Goal: Task Accomplishment & Management: Manage account settings

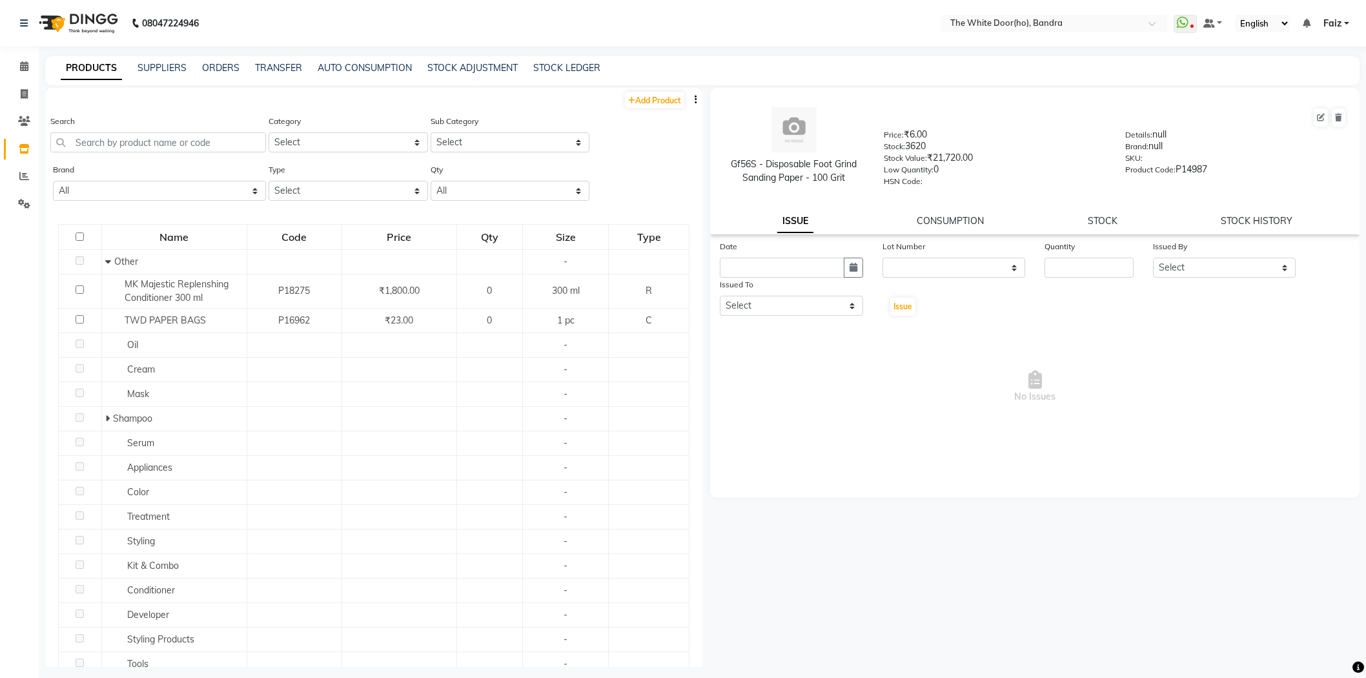
select select
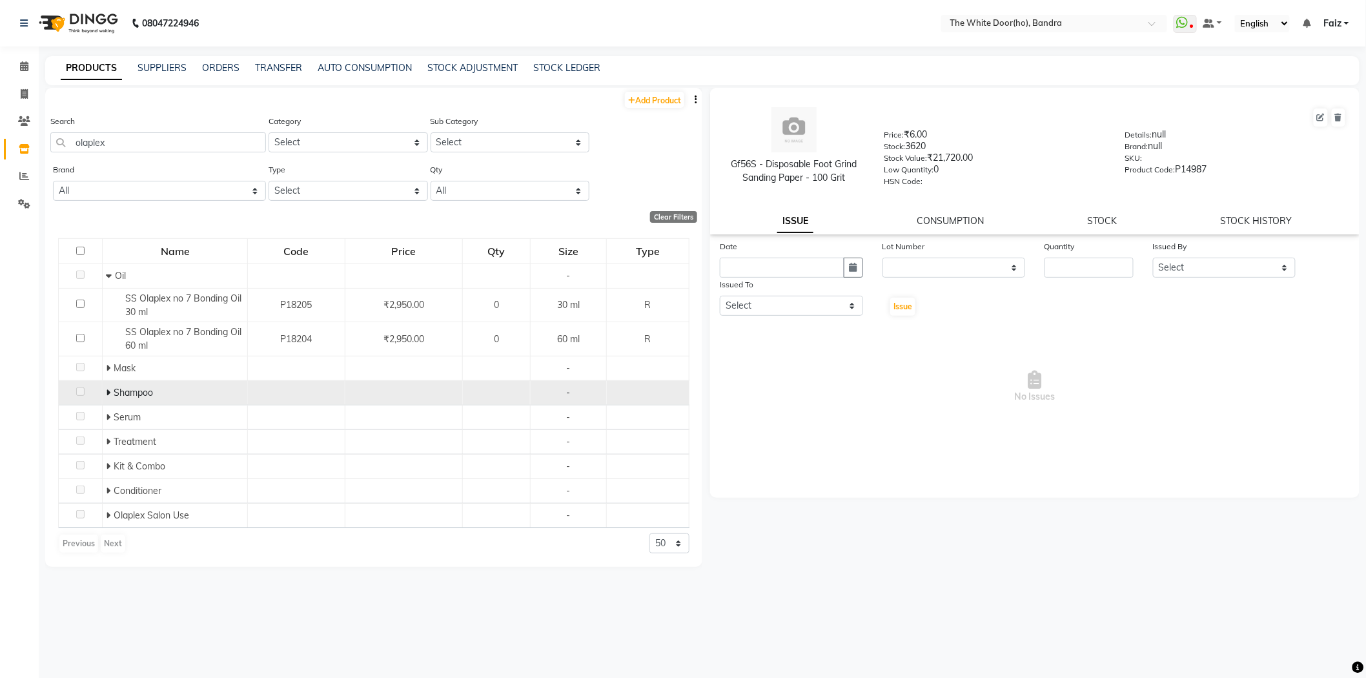
type input "olaplex"
click at [106, 392] on icon at bounding box center [108, 392] width 5 height 9
click at [994, 18] on input "text" at bounding box center [1041, 24] width 187 height 13
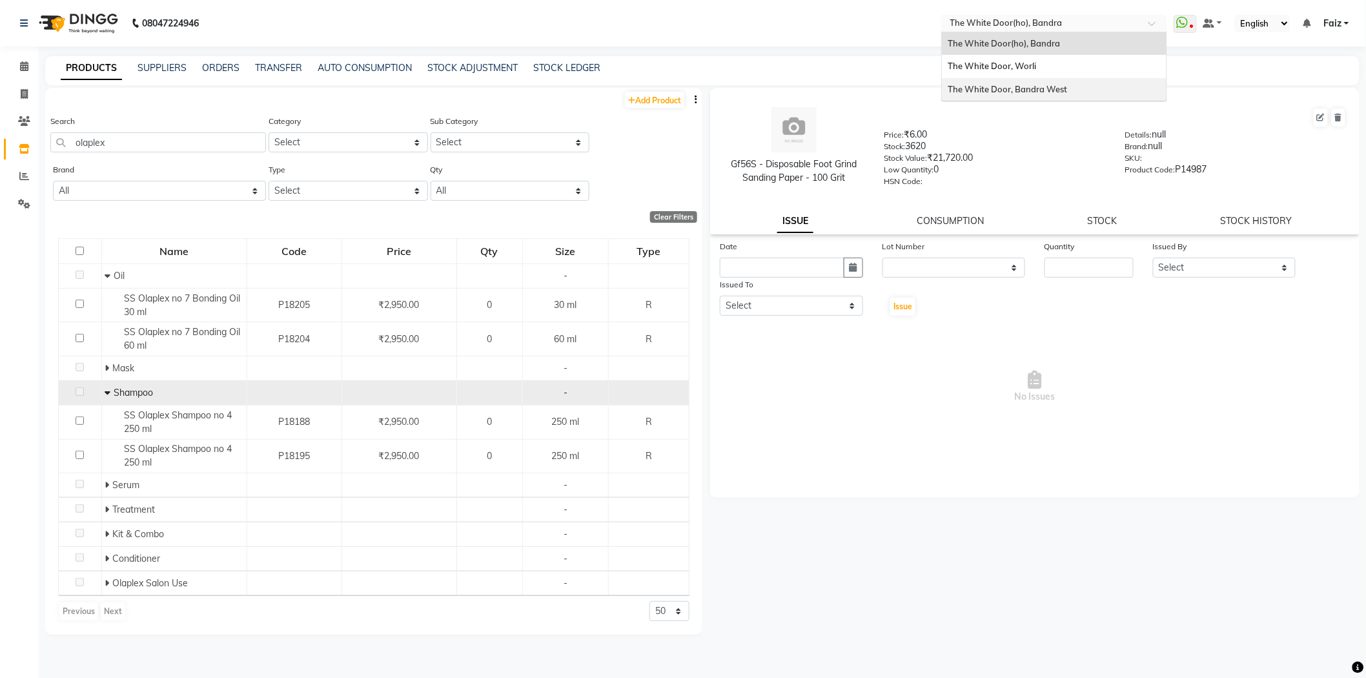
click at [988, 84] on span "The White Door, Bandra West" at bounding box center [1007, 89] width 119 height 10
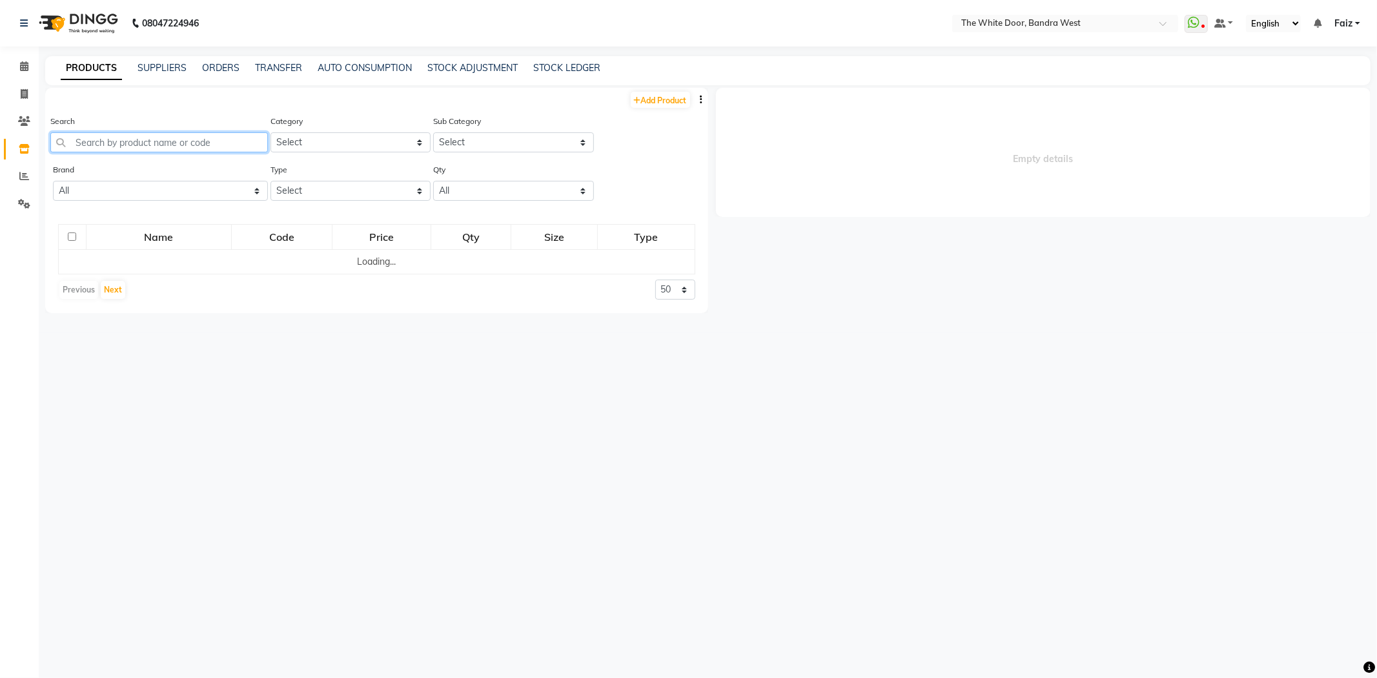
click at [213, 137] on input "text" at bounding box center [159, 142] width 218 height 20
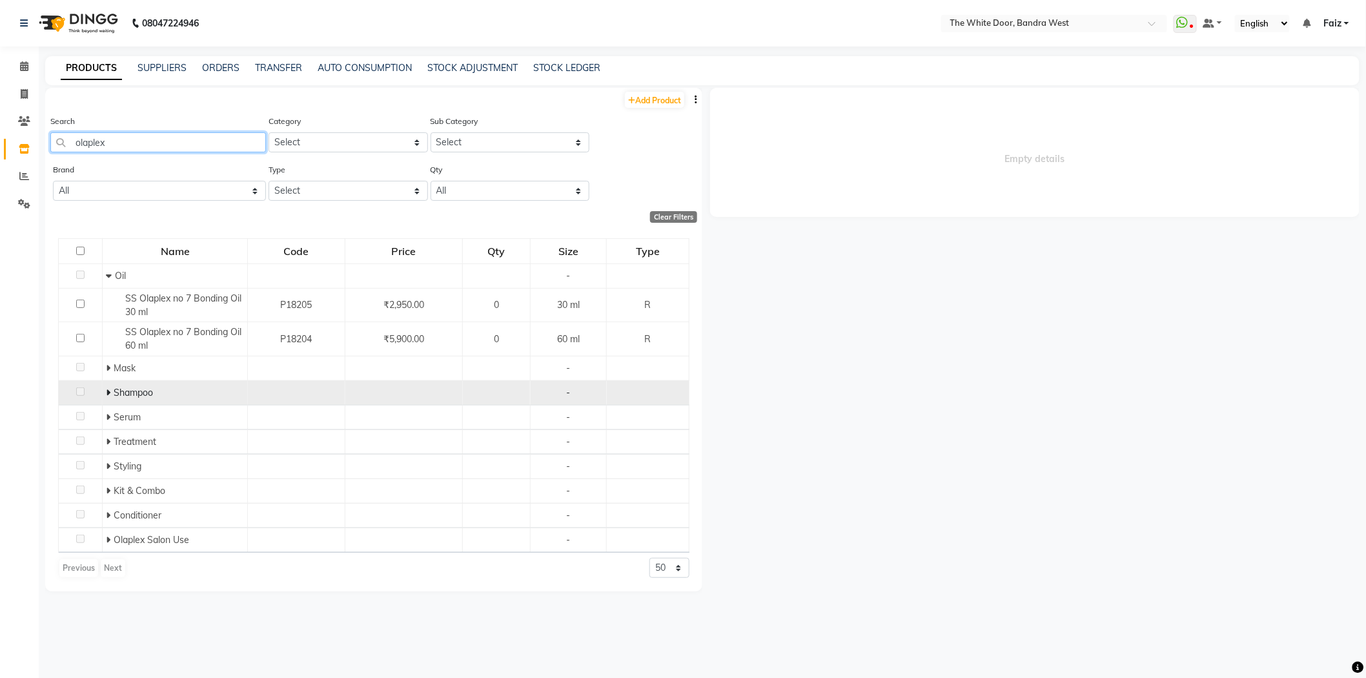
type input "olaplex"
click at [103, 390] on td "Shampoo" at bounding box center [175, 393] width 145 height 25
click at [106, 392] on td "Shampoo" at bounding box center [175, 393] width 145 height 25
click at [107, 392] on icon at bounding box center [108, 392] width 5 height 9
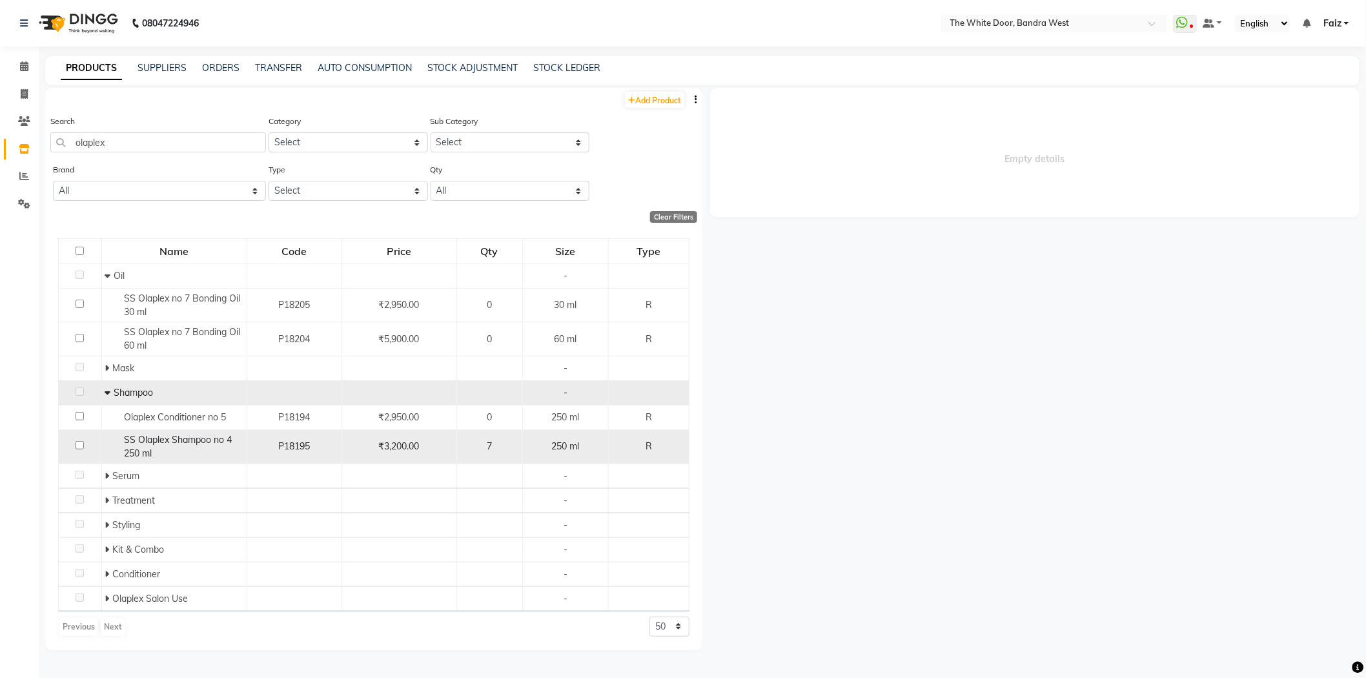
click at [181, 447] on div "SS Olaplex Shampoo no 4 250 ml" at bounding box center [174, 446] width 138 height 27
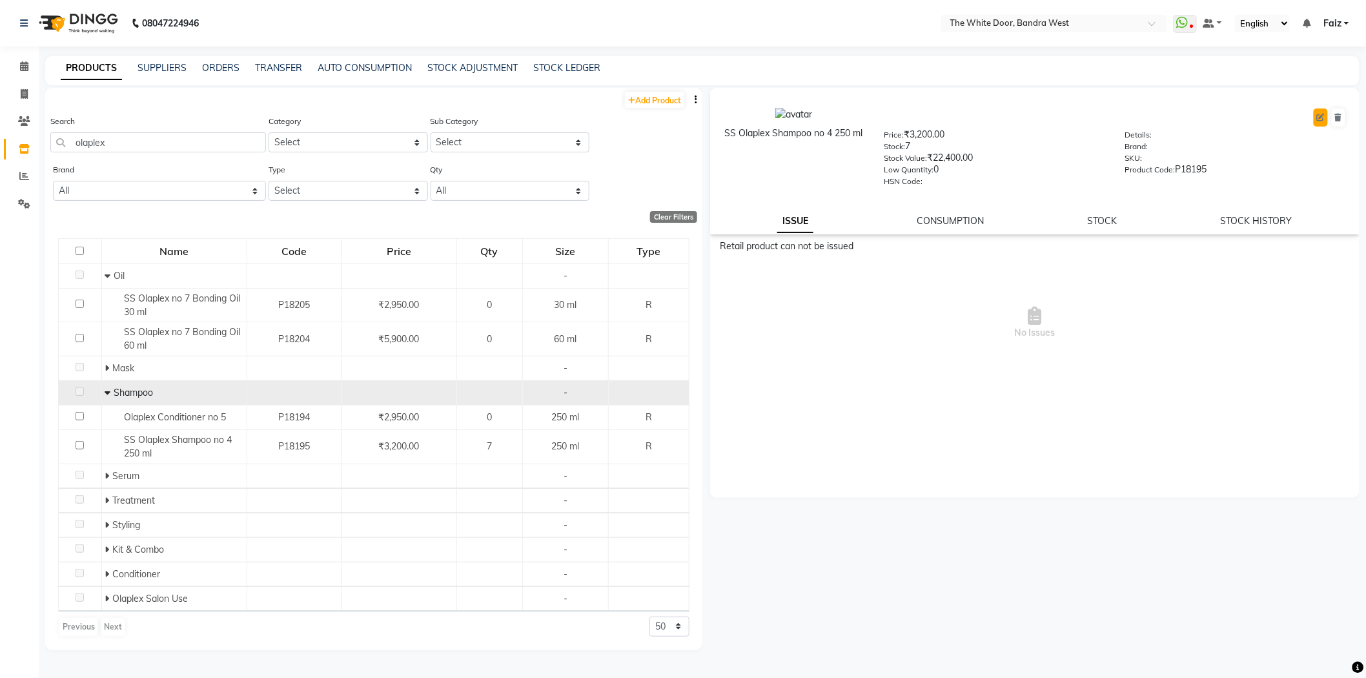
click at [1320, 120] on icon at bounding box center [1321, 118] width 8 height 8
select select "R"
select select "true"
select select "1464"
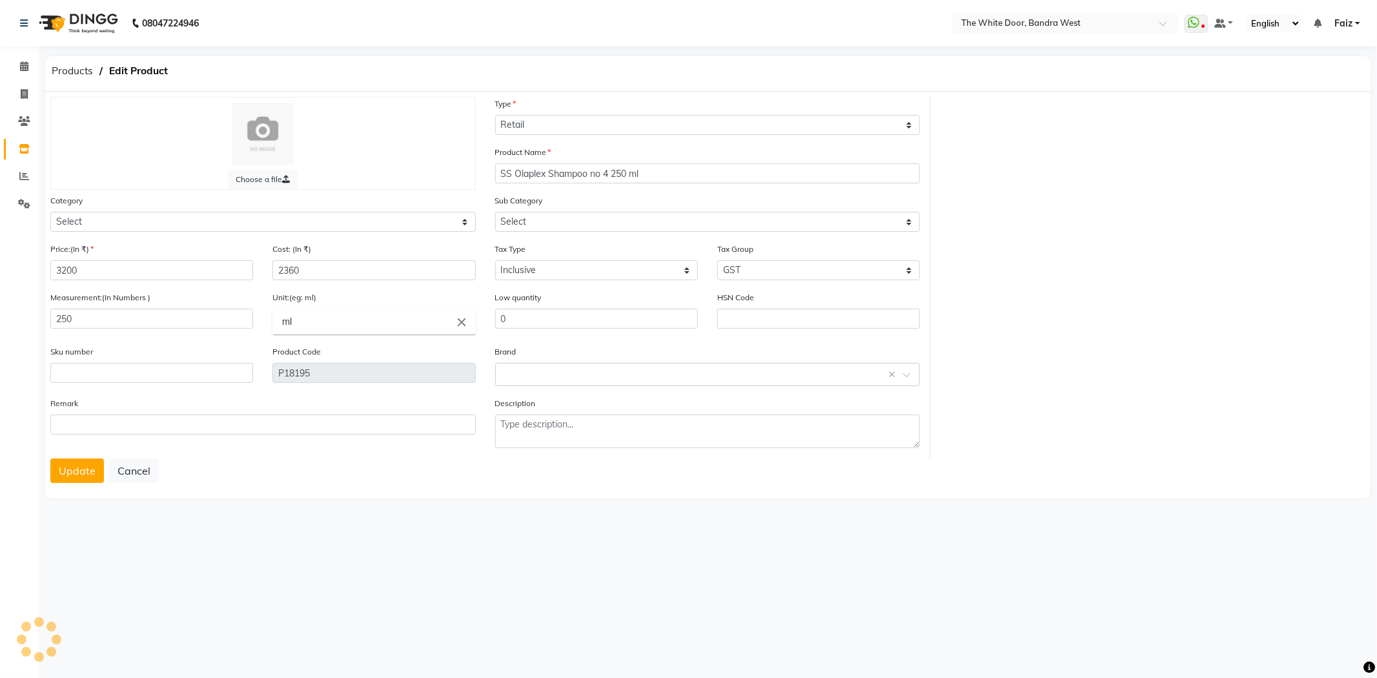
select select "475201100"
select select "475201101"
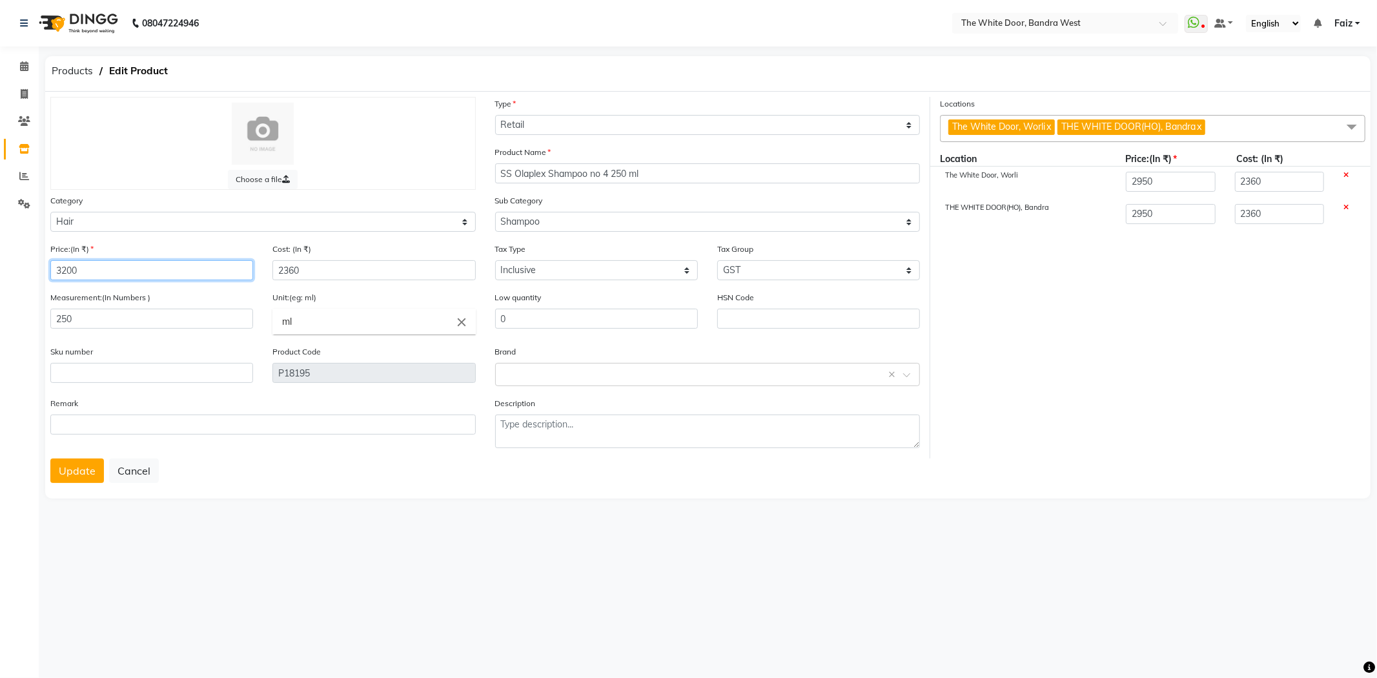
drag, startPoint x: 185, startPoint y: 281, endPoint x: 0, endPoint y: 266, distance: 185.9
click at [0, 272] on app-home "08047224946 Select Location × The White Door, Bandra West WhatsApp Status ✕ Sta…" at bounding box center [688, 260] width 1377 height 520
type input "2"
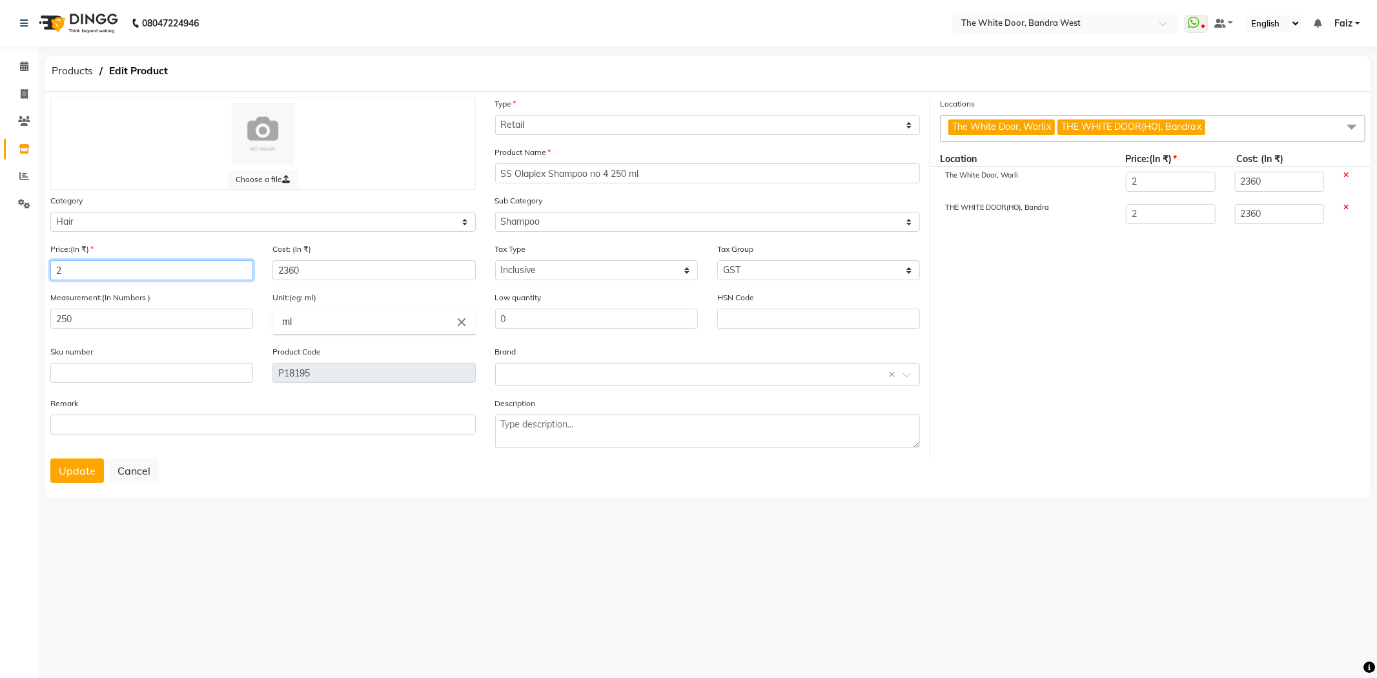
type input "29"
type input "295"
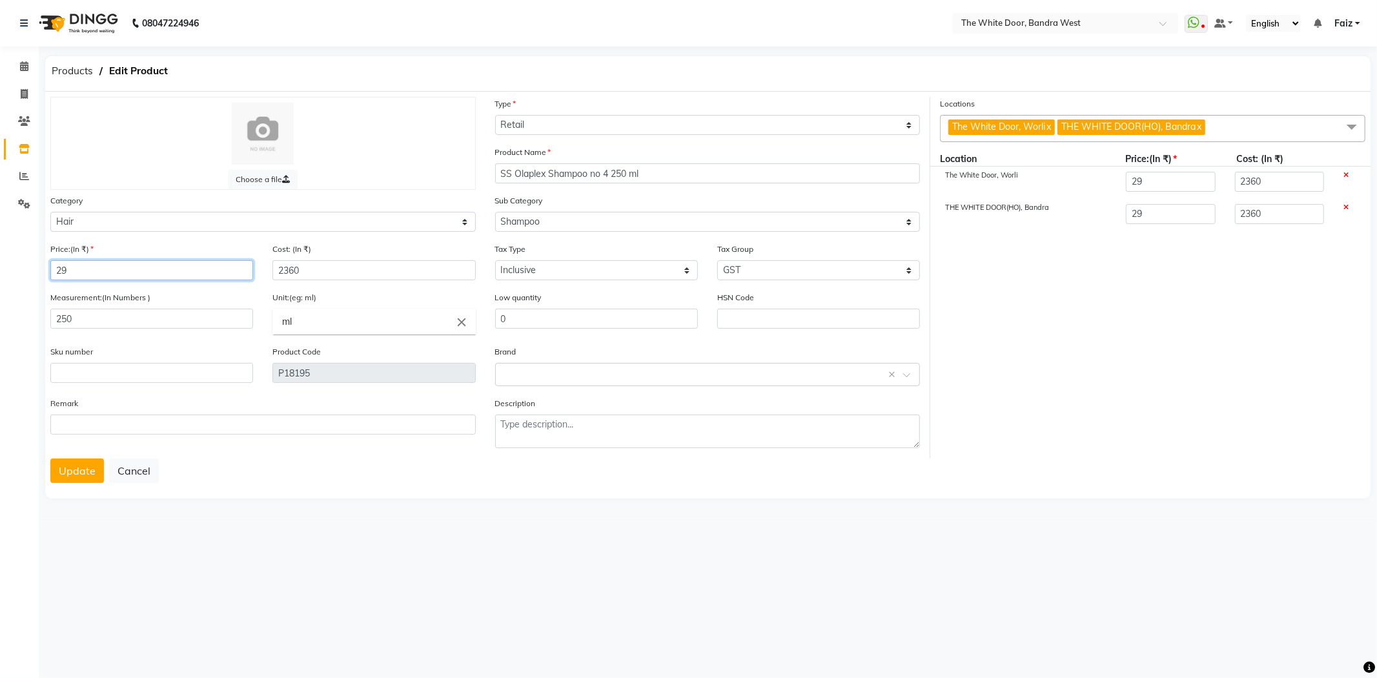
type input "295"
type input "2950"
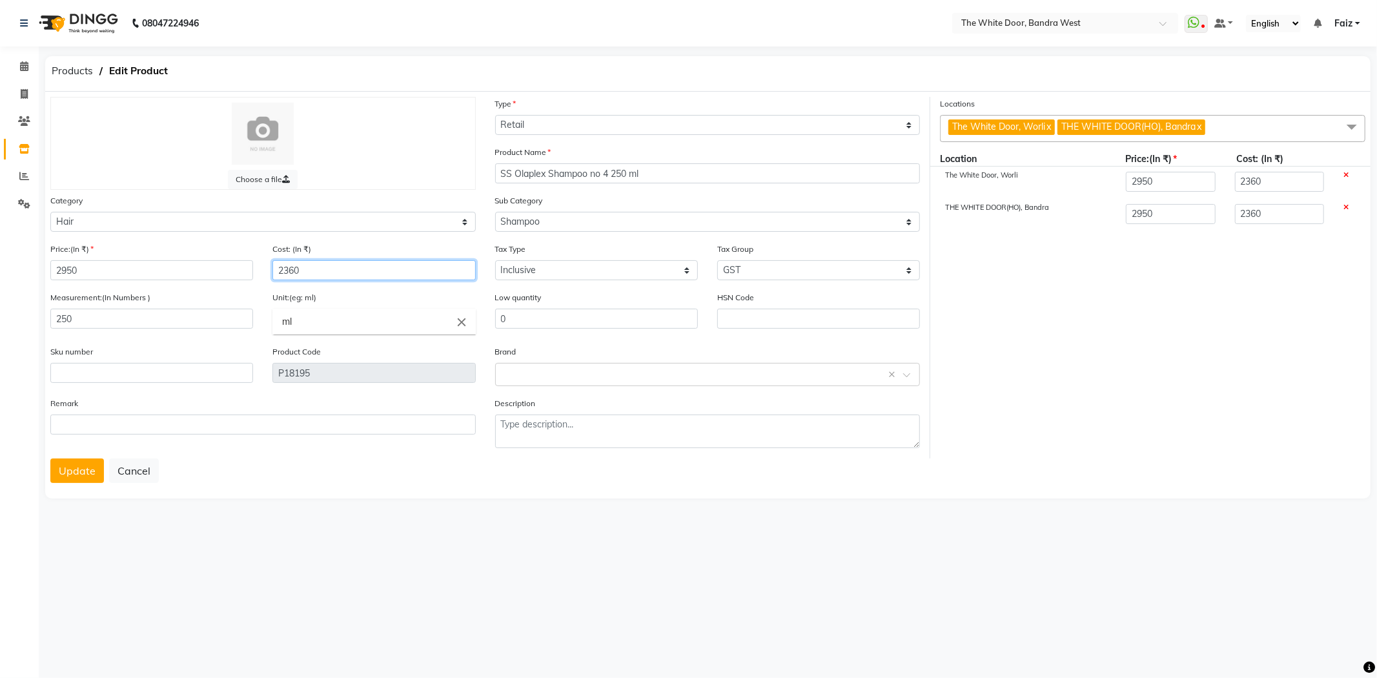
drag, startPoint x: 292, startPoint y: 274, endPoint x: 220, endPoint y: 279, distance: 71.8
click at [220, 279] on div "Price:(In ₹) 2950 Cost: (In ₹) 2360" at bounding box center [263, 266] width 445 height 48
click at [77, 475] on button "Update" at bounding box center [77, 470] width 54 height 25
type input "0"
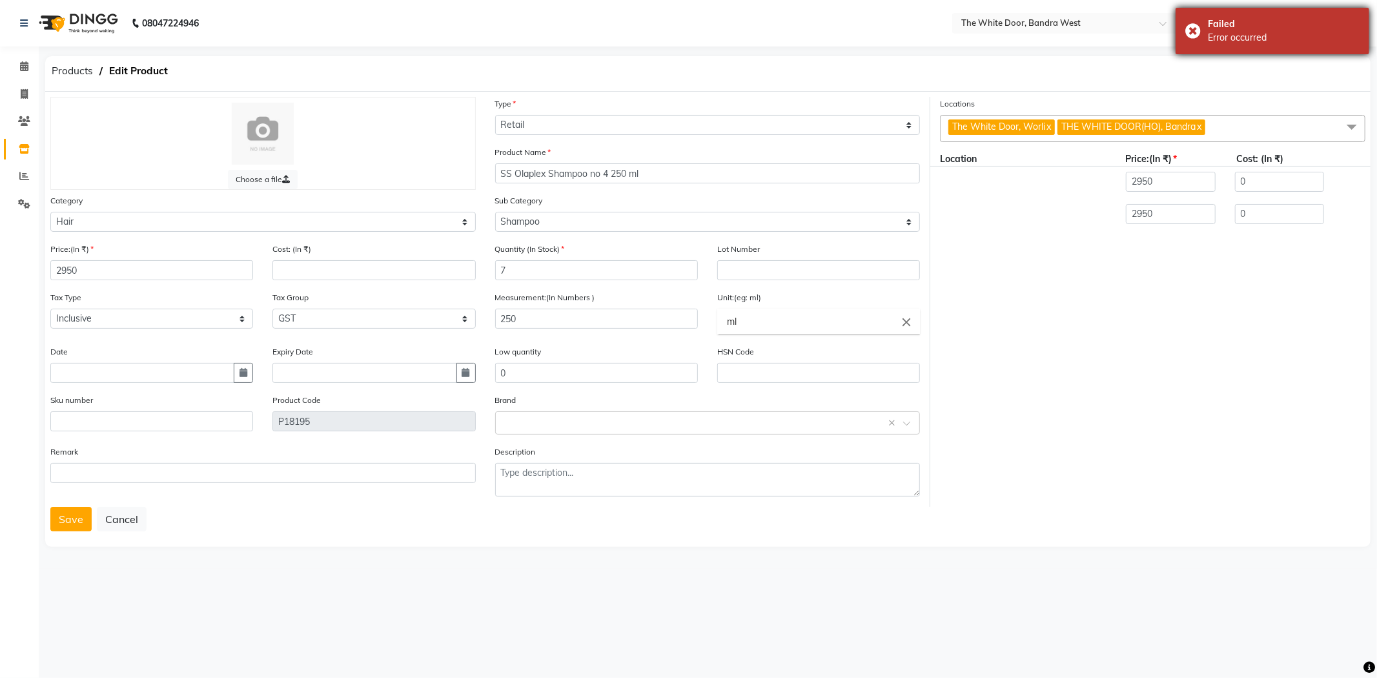
click at [1193, 32] on div "Failed Error occurred" at bounding box center [1272, 31] width 194 height 46
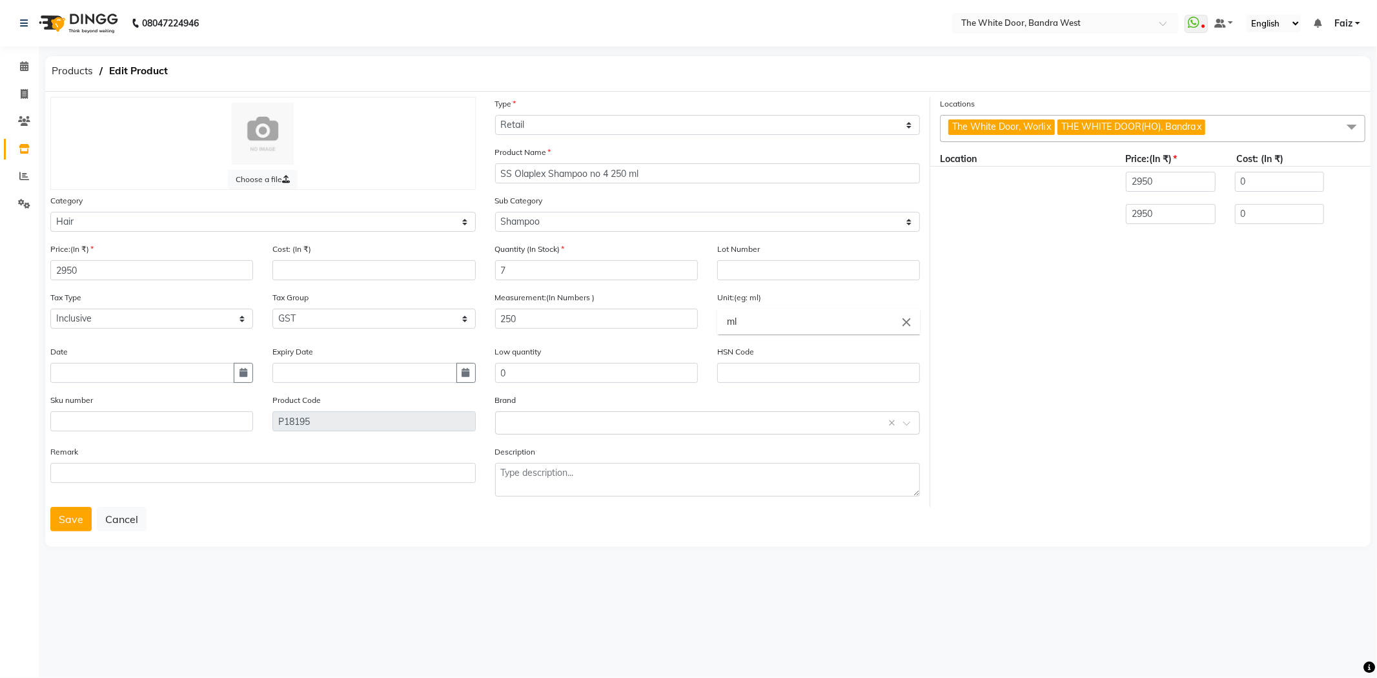
click at [994, 169] on div "2950 0" at bounding box center [1152, 183] width 445 height 32
click at [85, 531] on button "Save" at bounding box center [70, 519] width 41 height 25
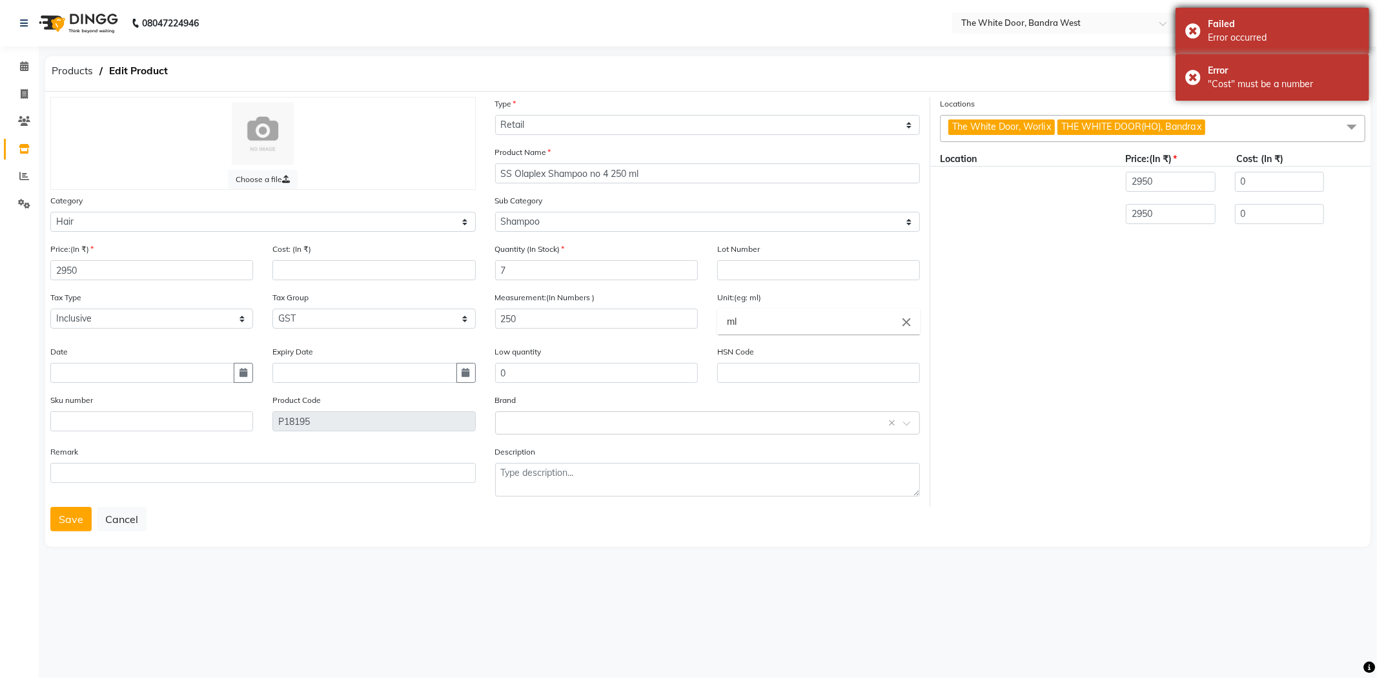
click at [1190, 32] on div "Failed Error occurred" at bounding box center [1272, 31] width 194 height 46
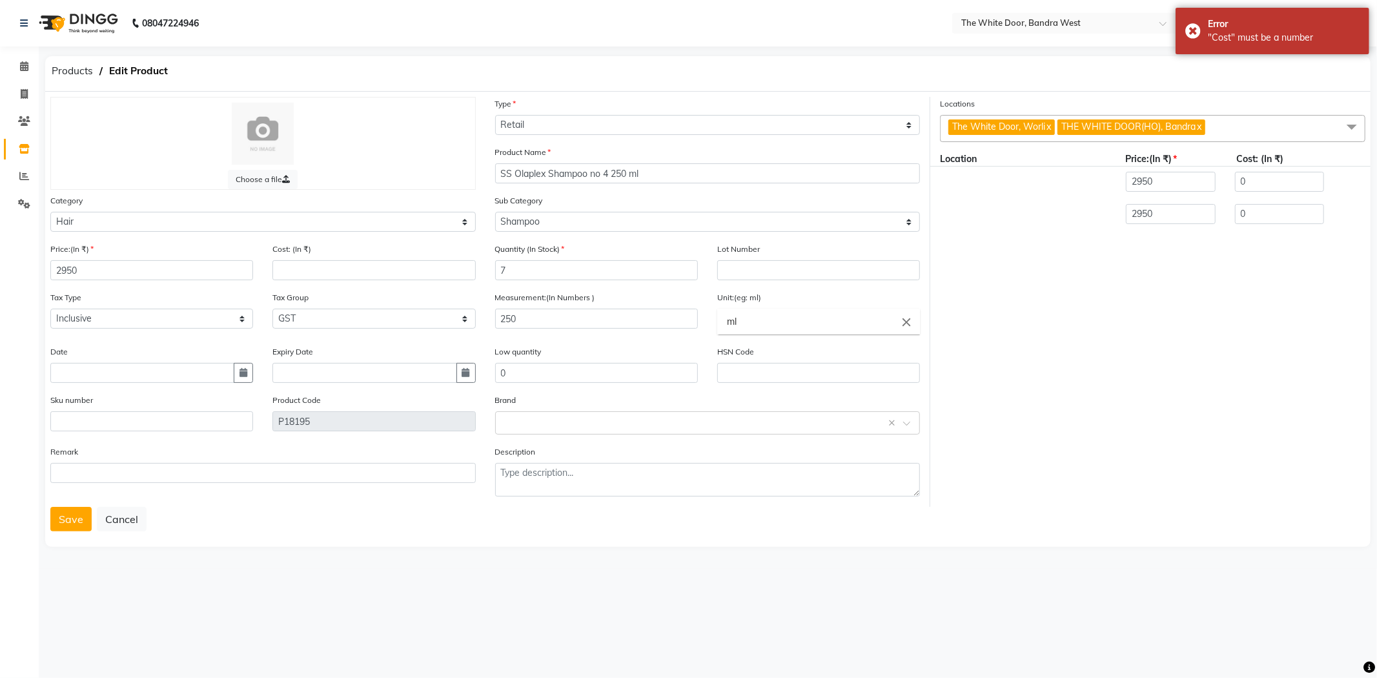
click at [1195, 81] on div "Products Edit Product" at bounding box center [707, 73] width 1344 height 35
click at [1189, 26] on div "Error "Cost" must be a number" at bounding box center [1272, 31] width 194 height 46
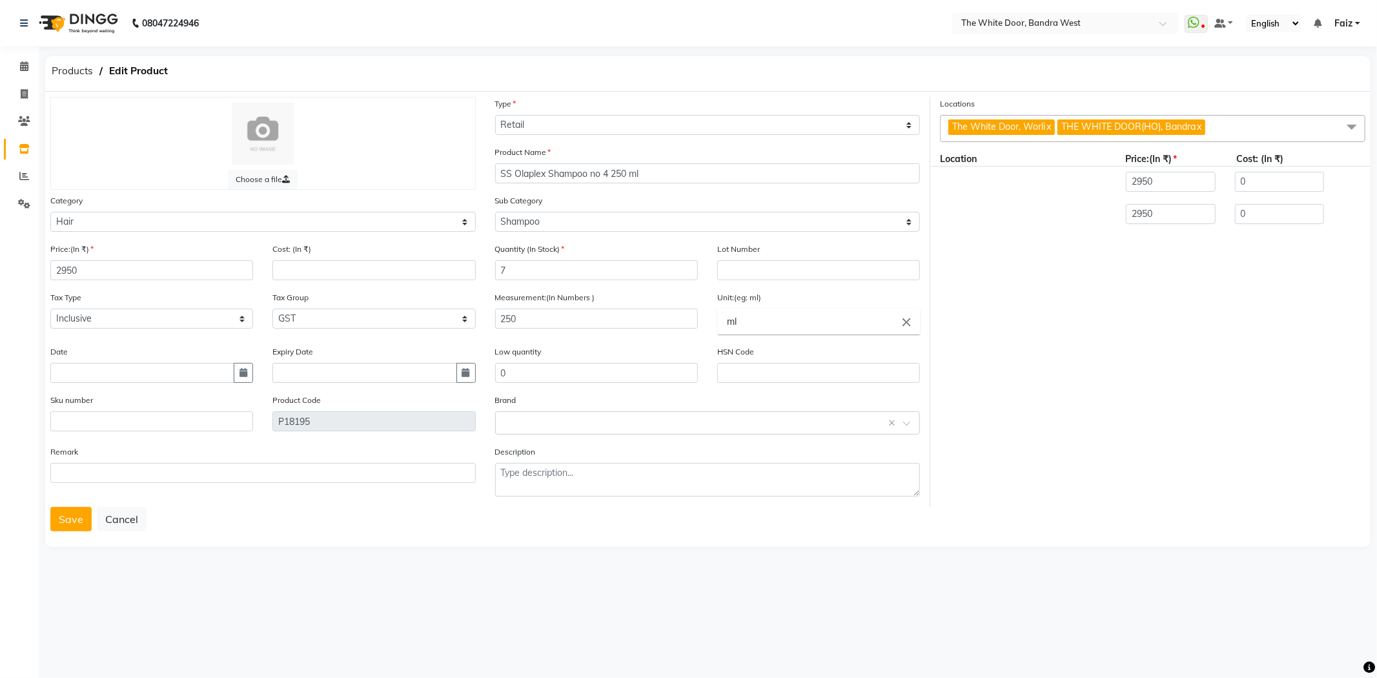
click at [311, 255] on div "Cost: (In ₹)" at bounding box center [373, 261] width 203 height 38
click at [319, 279] on input "number" at bounding box center [373, 270] width 203 height 20
type input "2065"
click at [85, 510] on button "Save" at bounding box center [70, 519] width 41 height 25
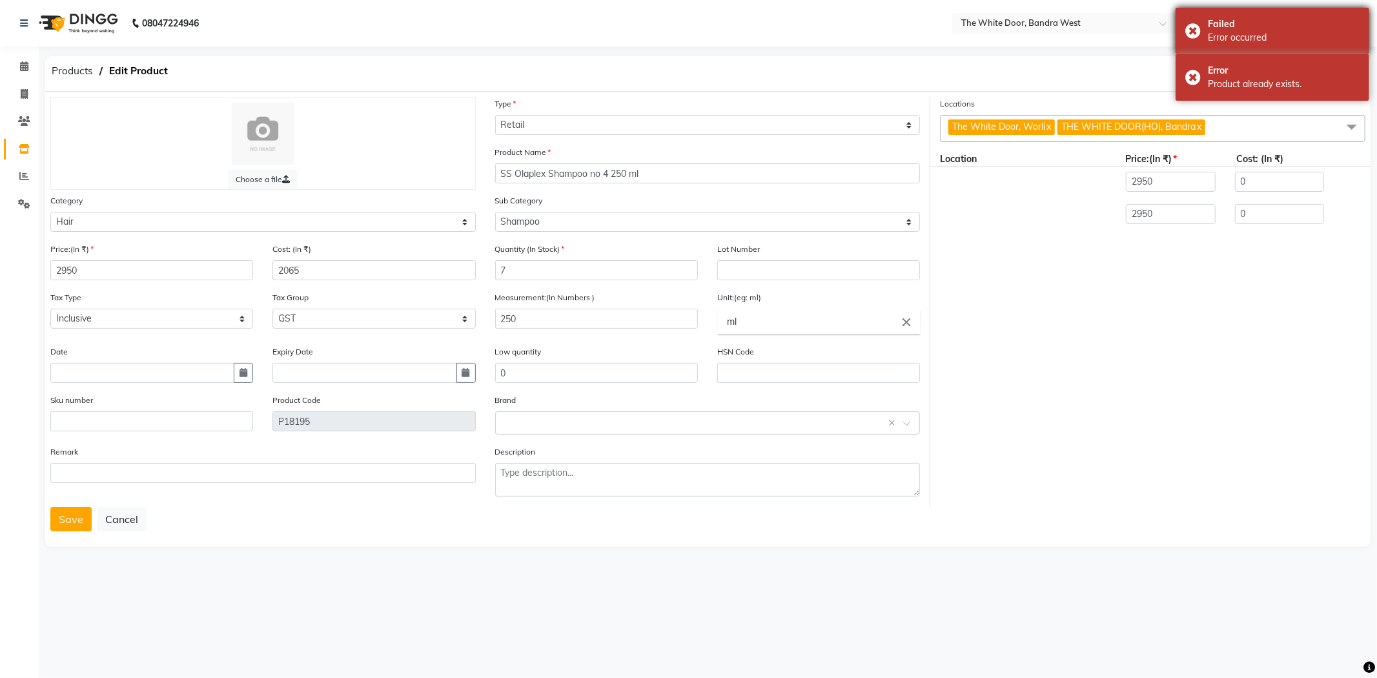
click at [1196, 33] on div "Failed Error occurred" at bounding box center [1272, 31] width 194 height 46
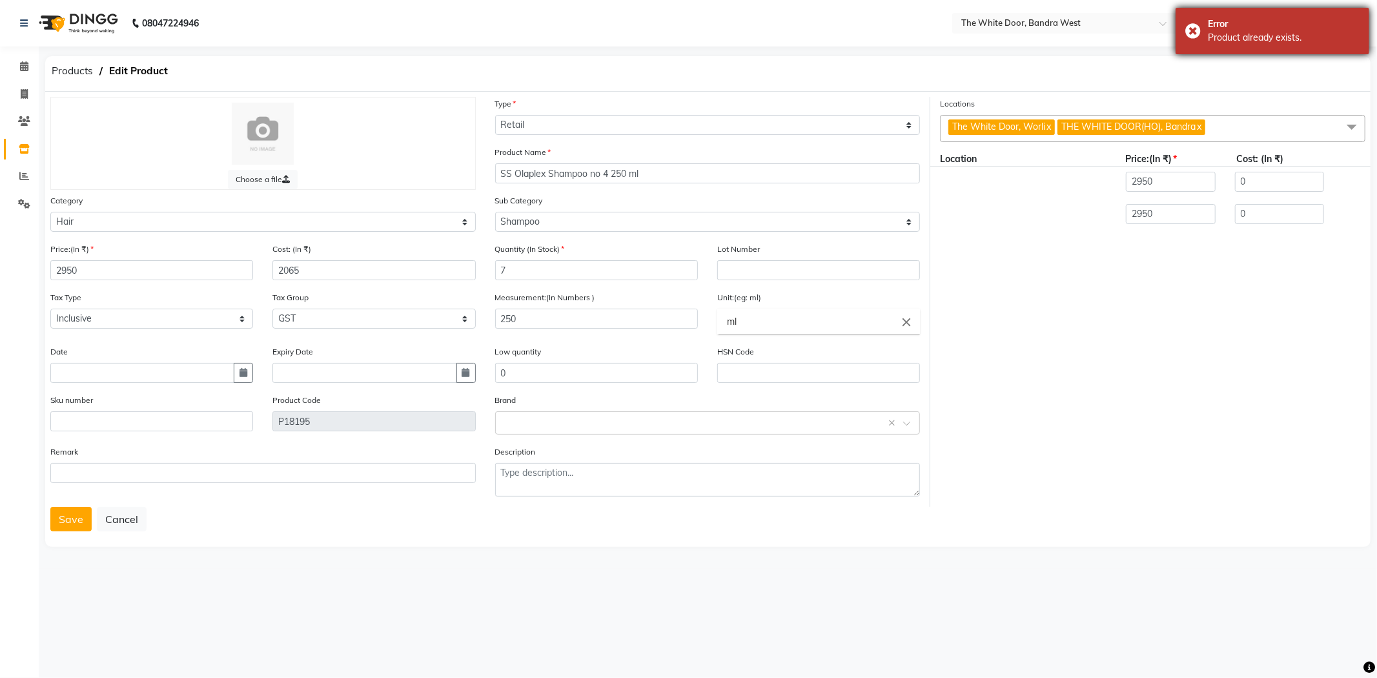
click at [1188, 78] on div "Products Edit Product" at bounding box center [707, 73] width 1344 height 35
click at [1188, 24] on div "Error Product already exists." at bounding box center [1272, 31] width 194 height 46
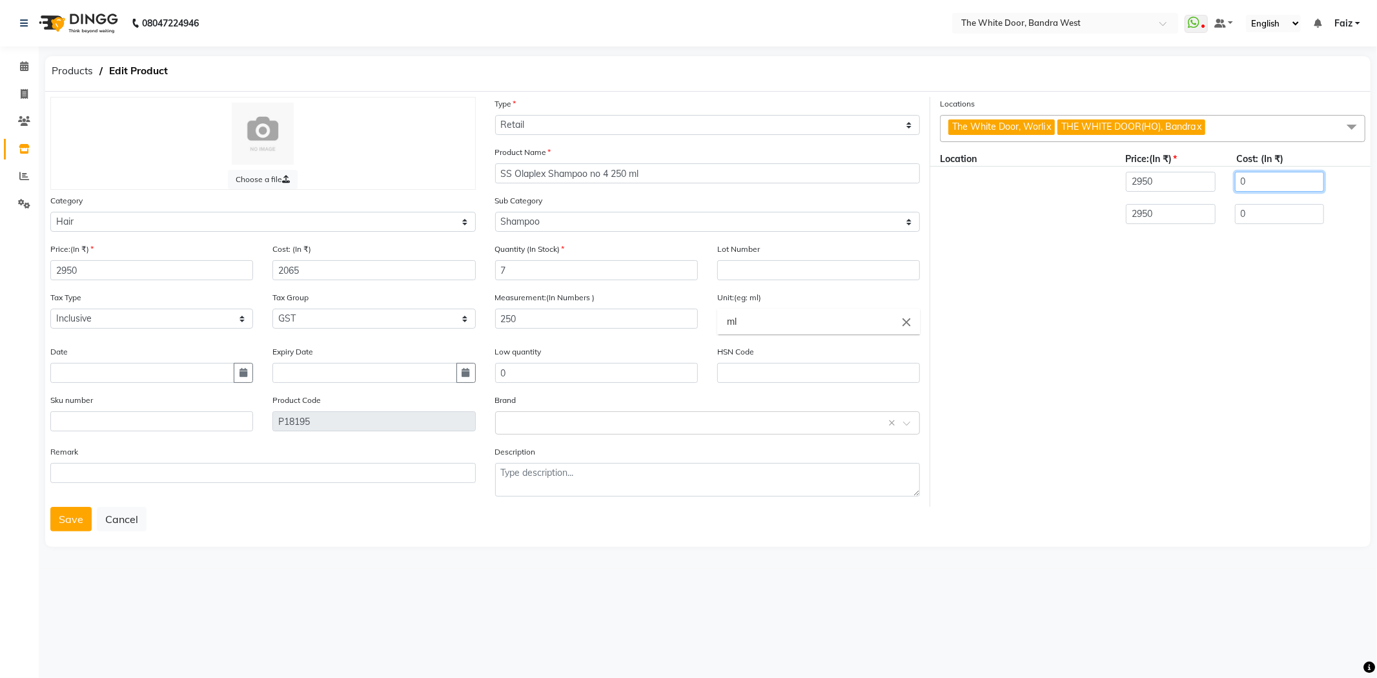
click at [1308, 182] on input "0" at bounding box center [1279, 182] width 89 height 20
click at [1308, 181] on input "0" at bounding box center [1279, 182] width 89 height 20
type input "2065"
click at [1304, 219] on input "0" at bounding box center [1279, 214] width 89 height 20
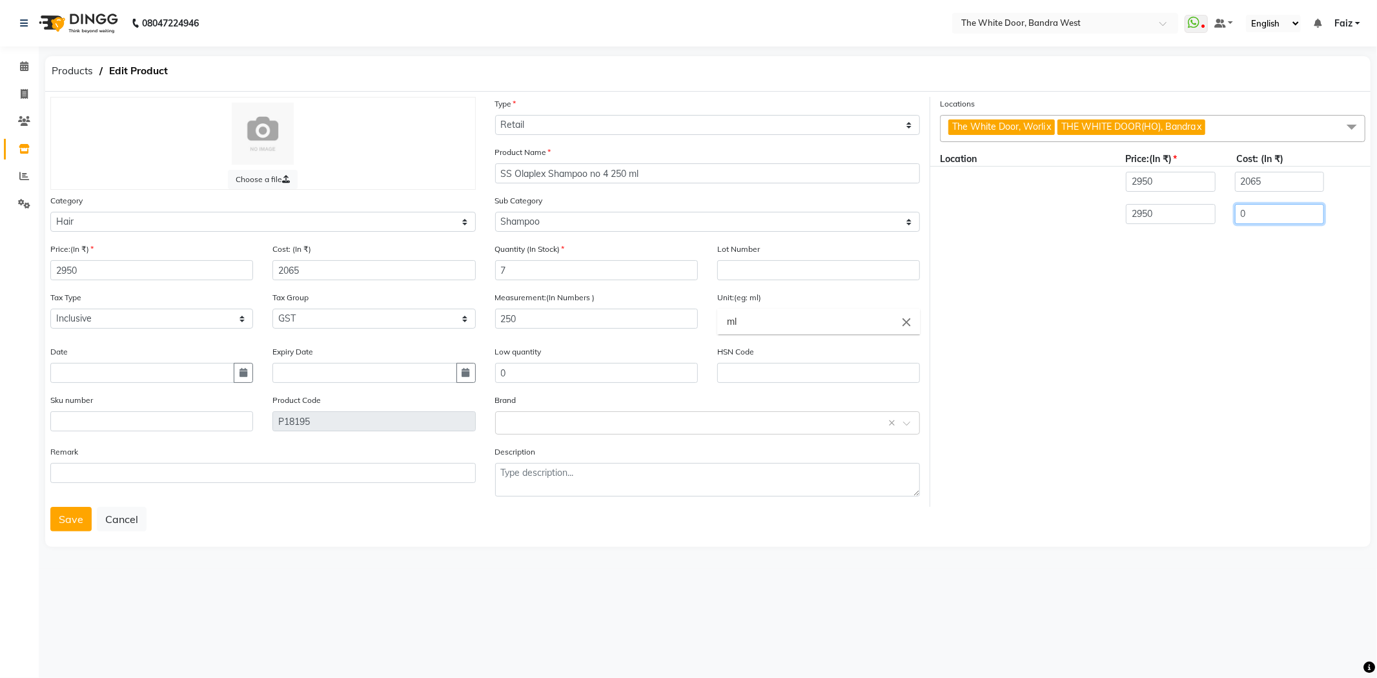
click at [1304, 219] on input "0" at bounding box center [1279, 214] width 89 height 20
click at [1303, 219] on input "0" at bounding box center [1279, 214] width 89 height 20
type input "2065"
click at [50, 516] on button "Save" at bounding box center [70, 519] width 41 height 25
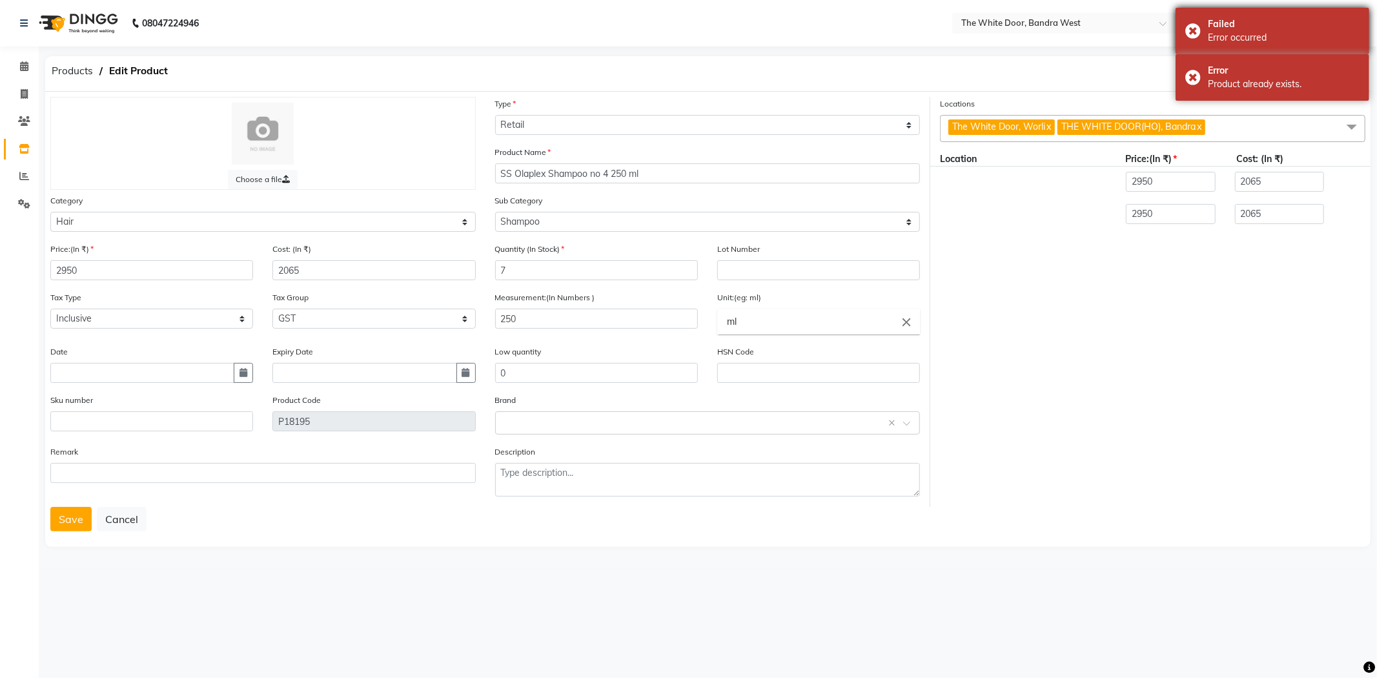
click at [1190, 32] on div "Failed Error occurred" at bounding box center [1272, 31] width 194 height 46
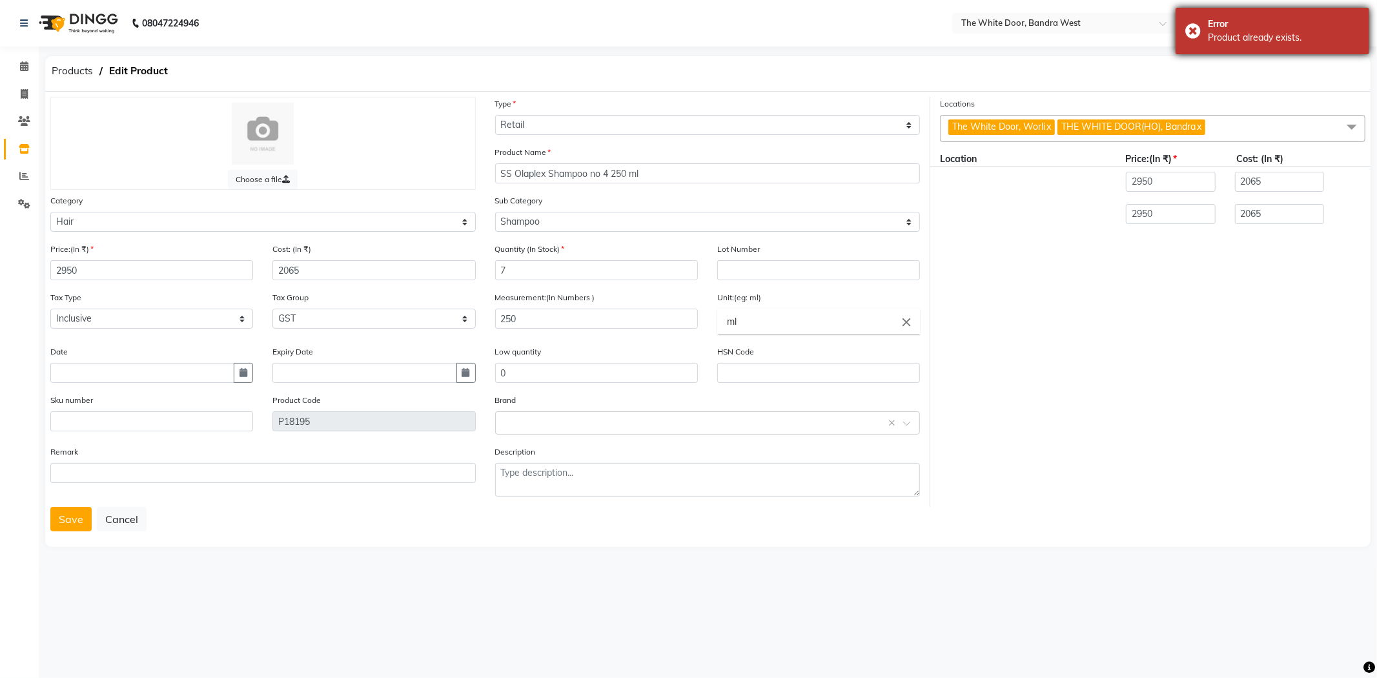
click at [1198, 69] on div "Products Edit Product" at bounding box center [707, 73] width 1344 height 35
click at [1198, 35] on div "Error Product already exists." at bounding box center [1272, 31] width 194 height 46
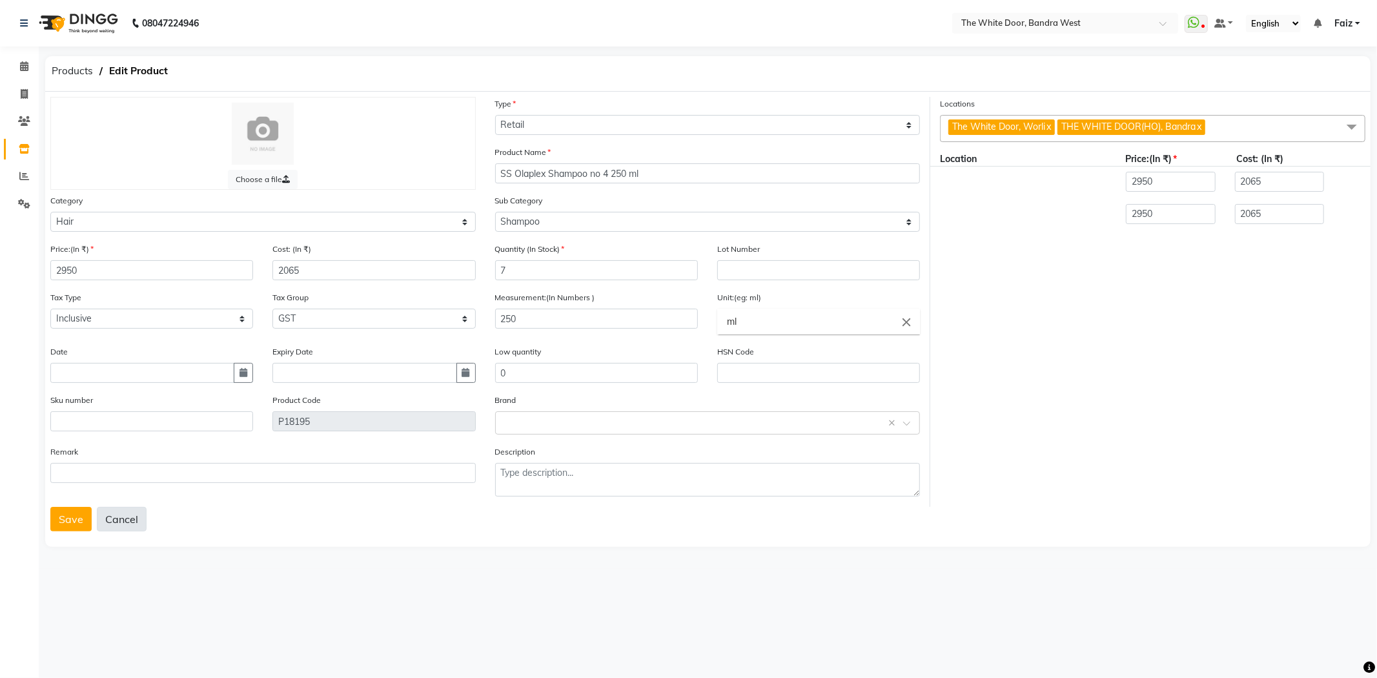
click at [121, 530] on button "Cancel" at bounding box center [122, 519] width 50 height 25
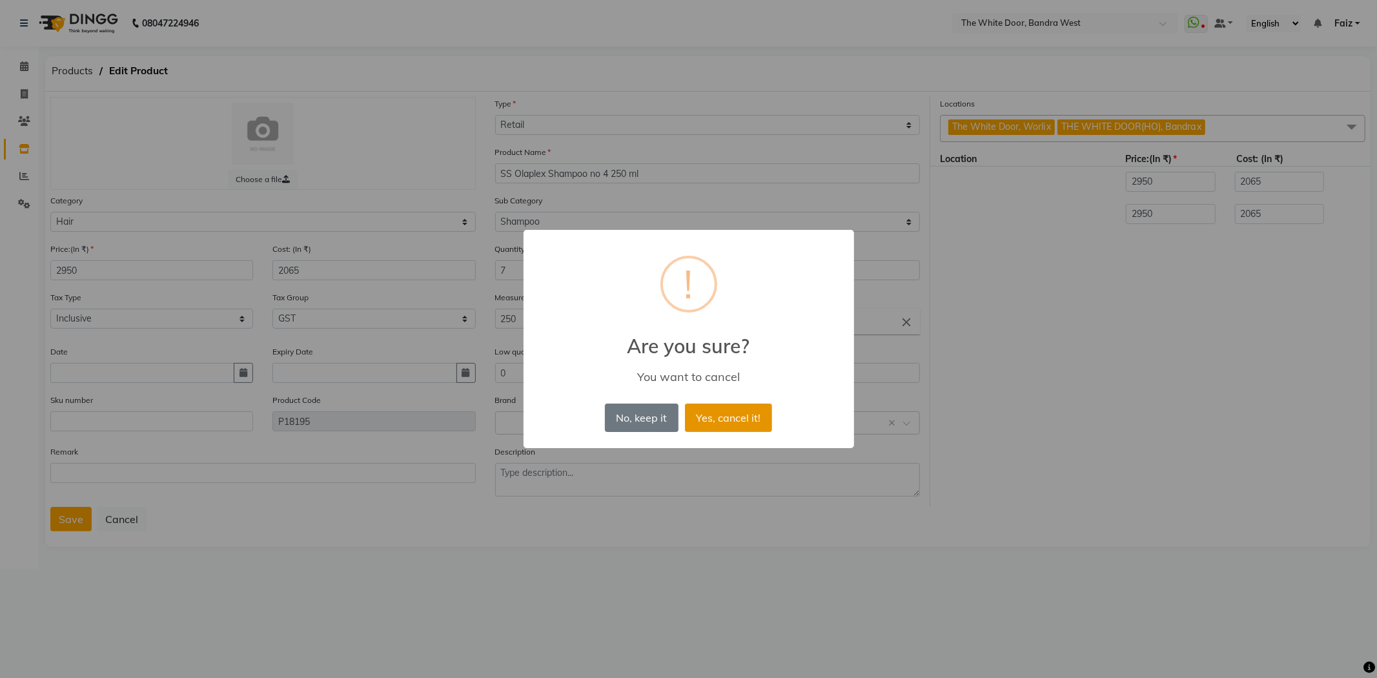
click at [717, 423] on button "Yes, cancel it!" at bounding box center [728, 417] width 87 height 28
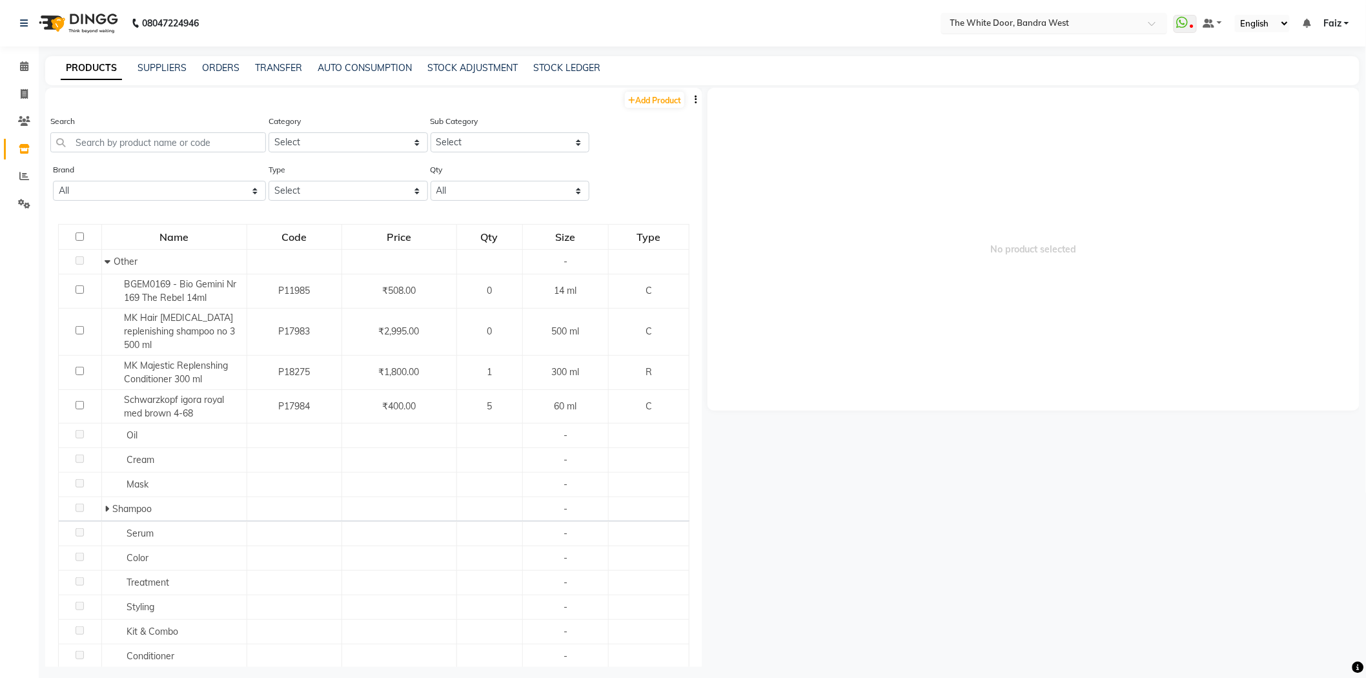
click at [957, 23] on input "text" at bounding box center [1041, 22] width 187 height 13
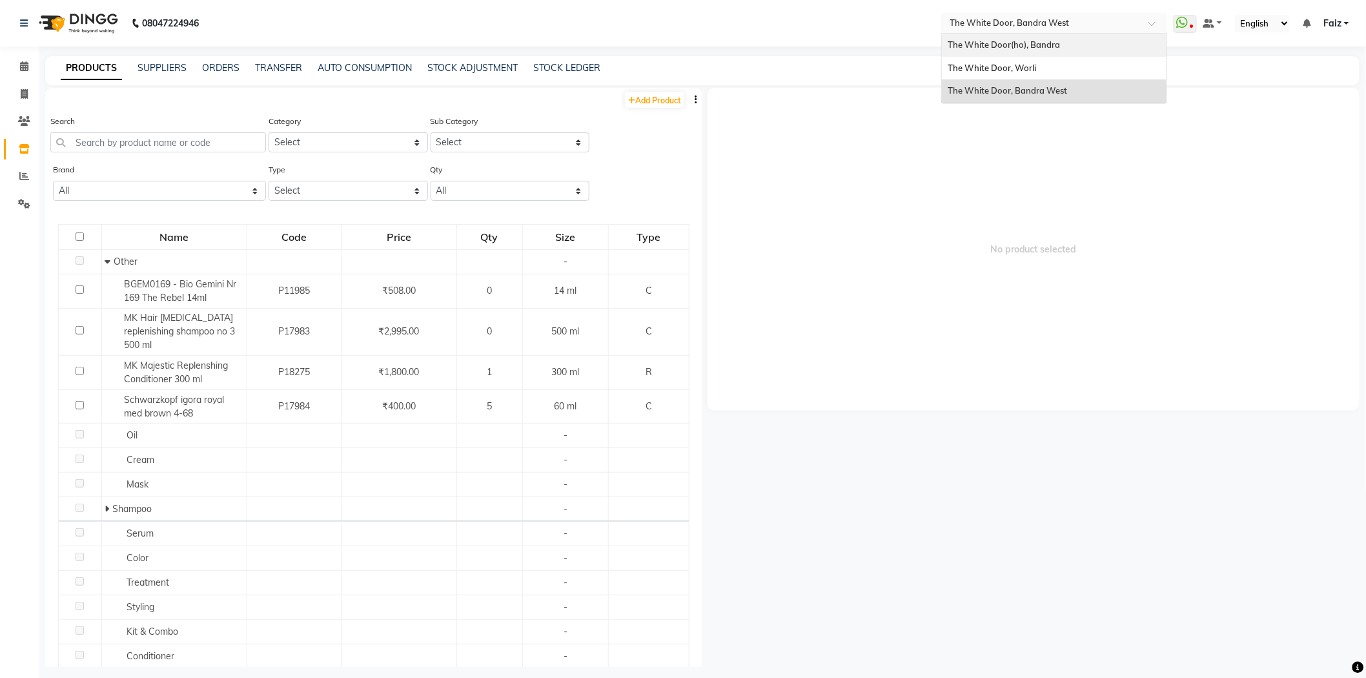
click at [975, 50] on span "The White Door(ho), Bandra" at bounding box center [1004, 44] width 112 height 10
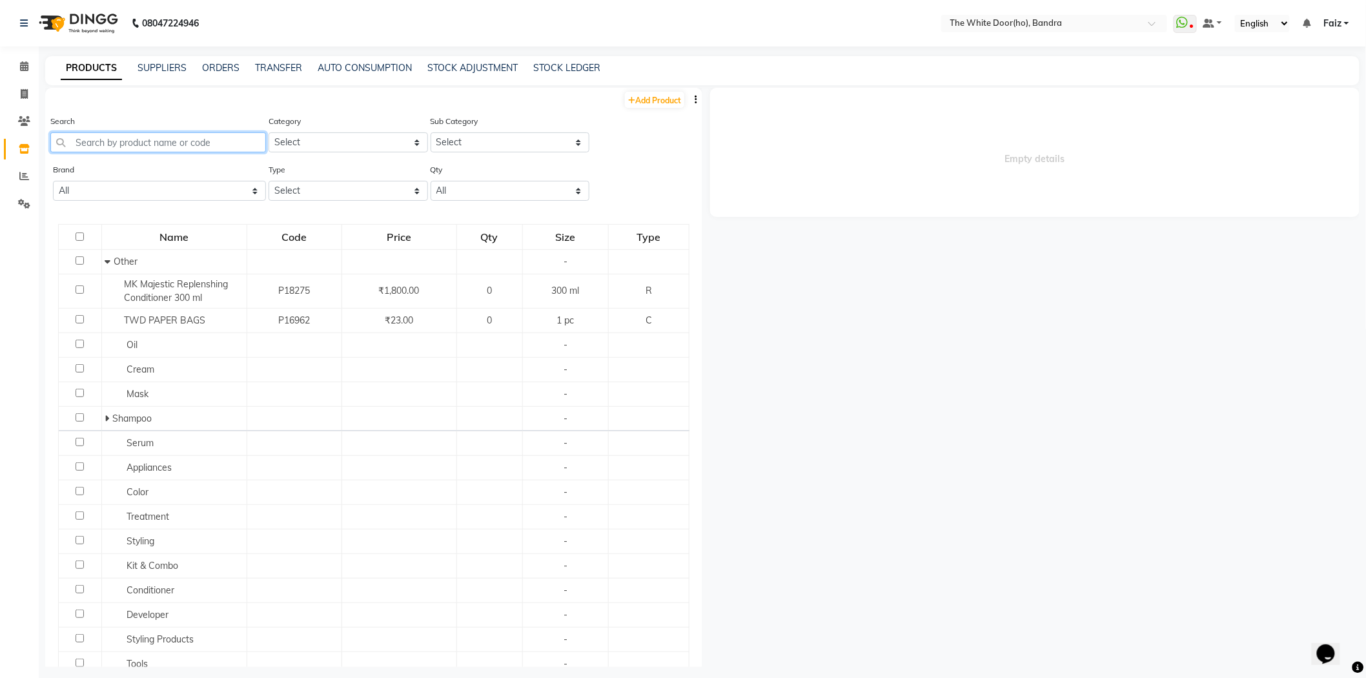
click at [164, 139] on input "text" at bounding box center [158, 142] width 216 height 20
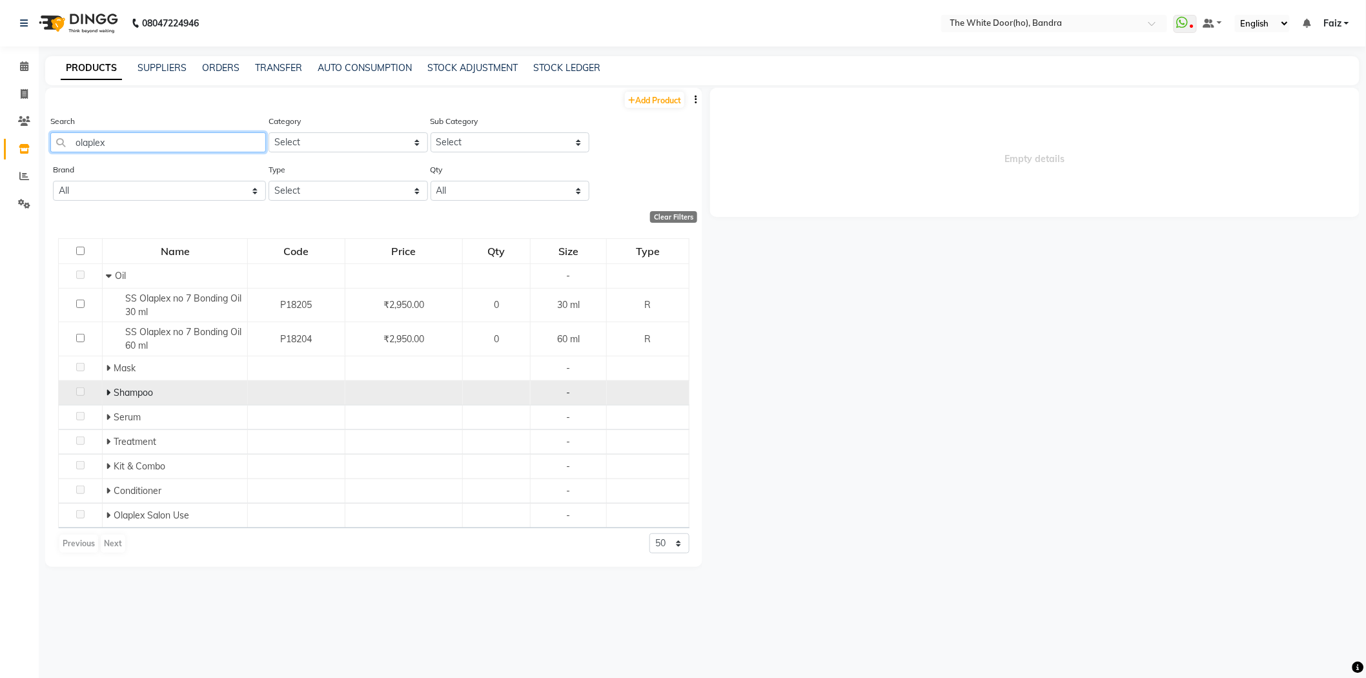
type input "olaplex"
click at [105, 392] on td "Shampoo" at bounding box center [175, 393] width 145 height 25
click at [112, 394] on span at bounding box center [110, 393] width 8 height 12
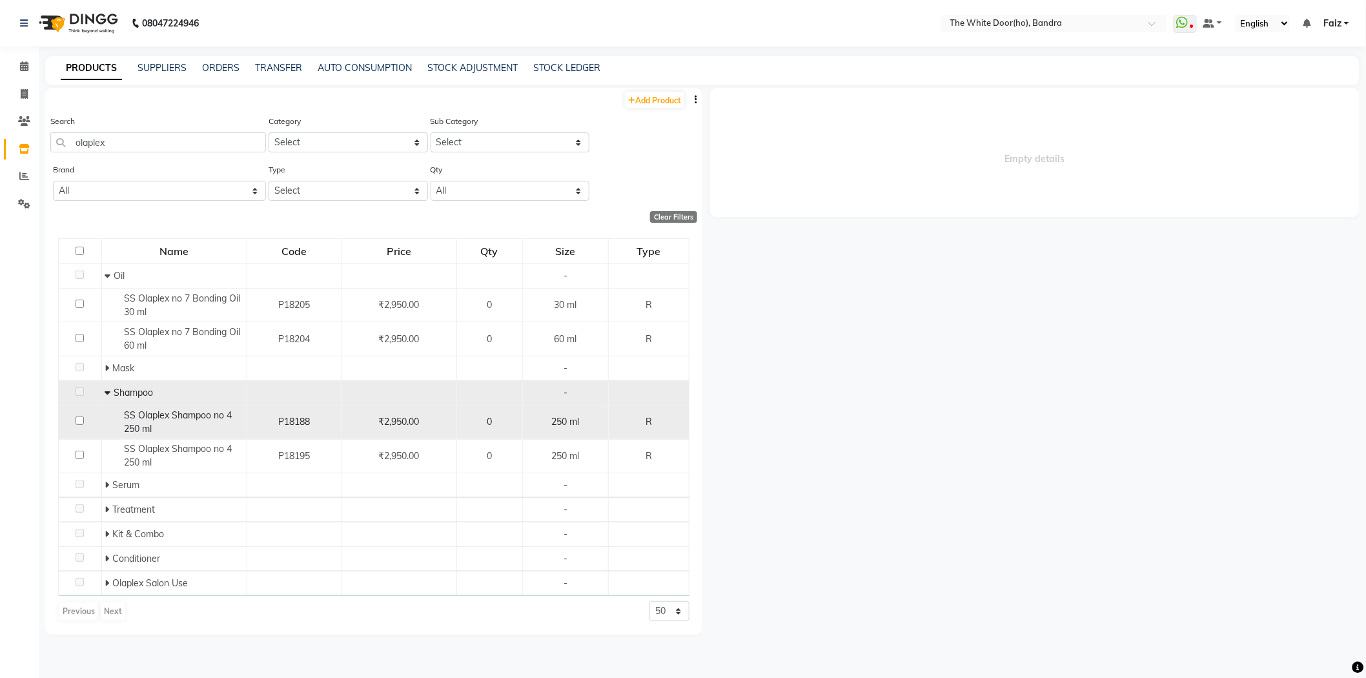
click at [162, 429] on div "SS Olaplex Shampoo no 4 250 ml" at bounding box center [174, 422] width 138 height 27
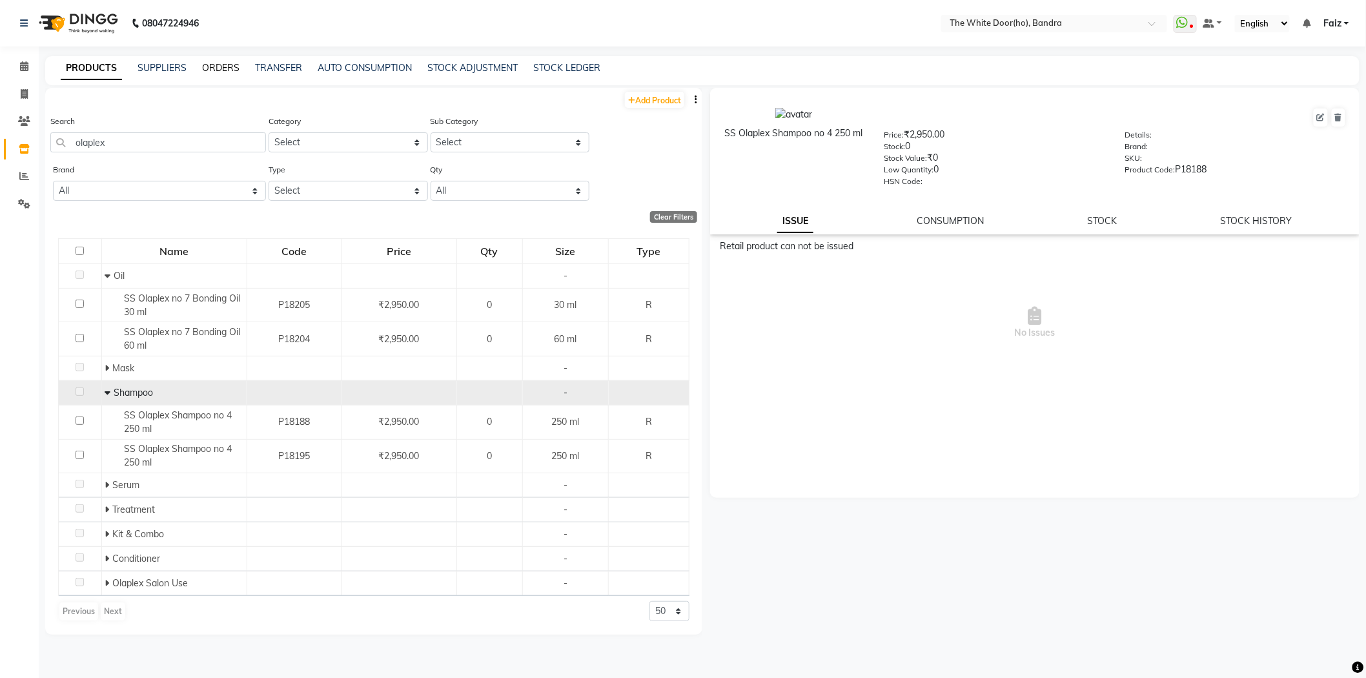
click at [220, 68] on link "ORDERS" at bounding box center [220, 68] width 37 height 12
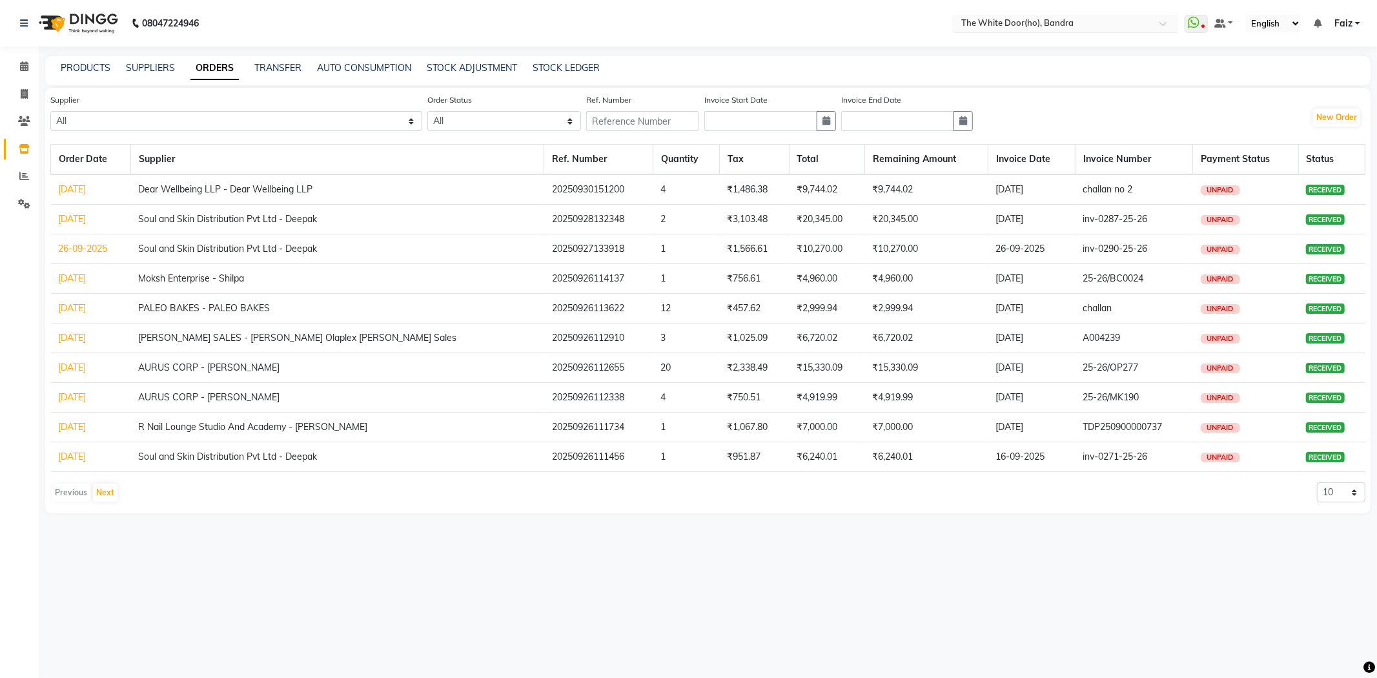
click at [994, 17] on div "× The White Door(ho), Bandra" at bounding box center [1017, 23] width 112 height 13
click at [1006, 96] on div "The White Door, Bandra West" at bounding box center [1065, 89] width 225 height 23
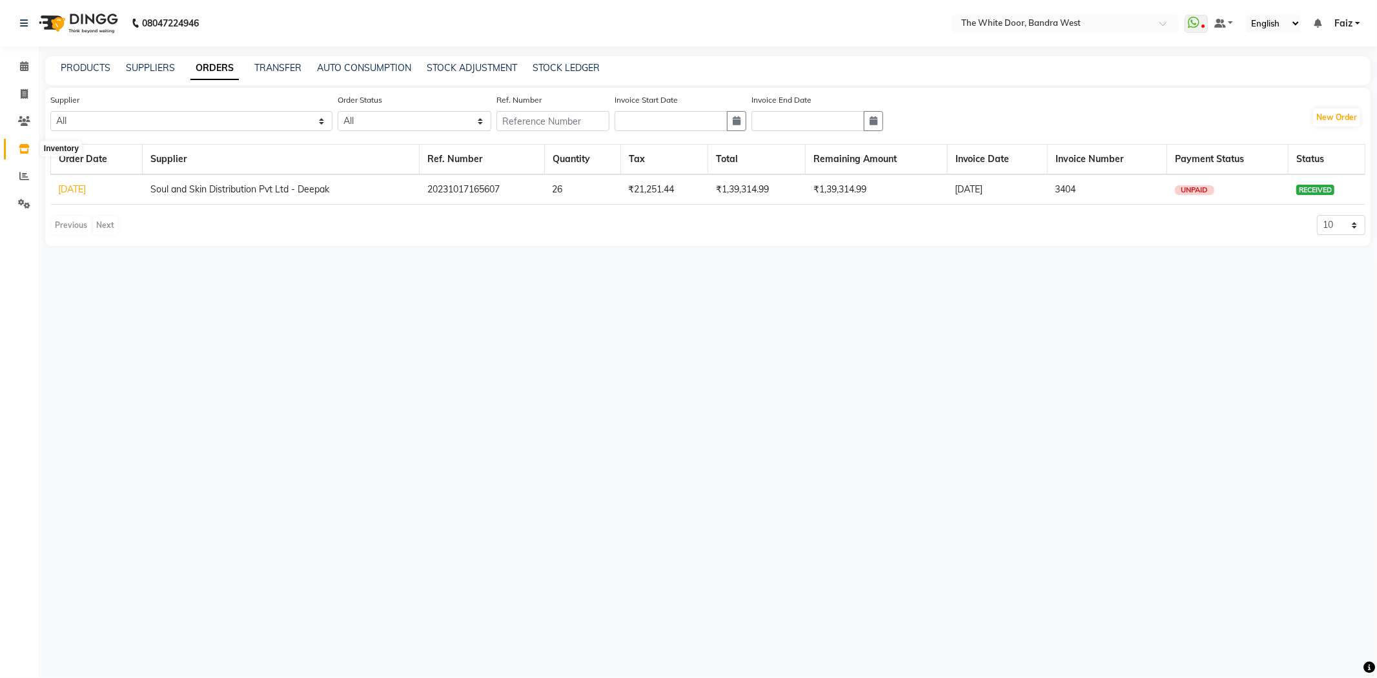
click at [26, 147] on icon at bounding box center [24, 149] width 11 height 10
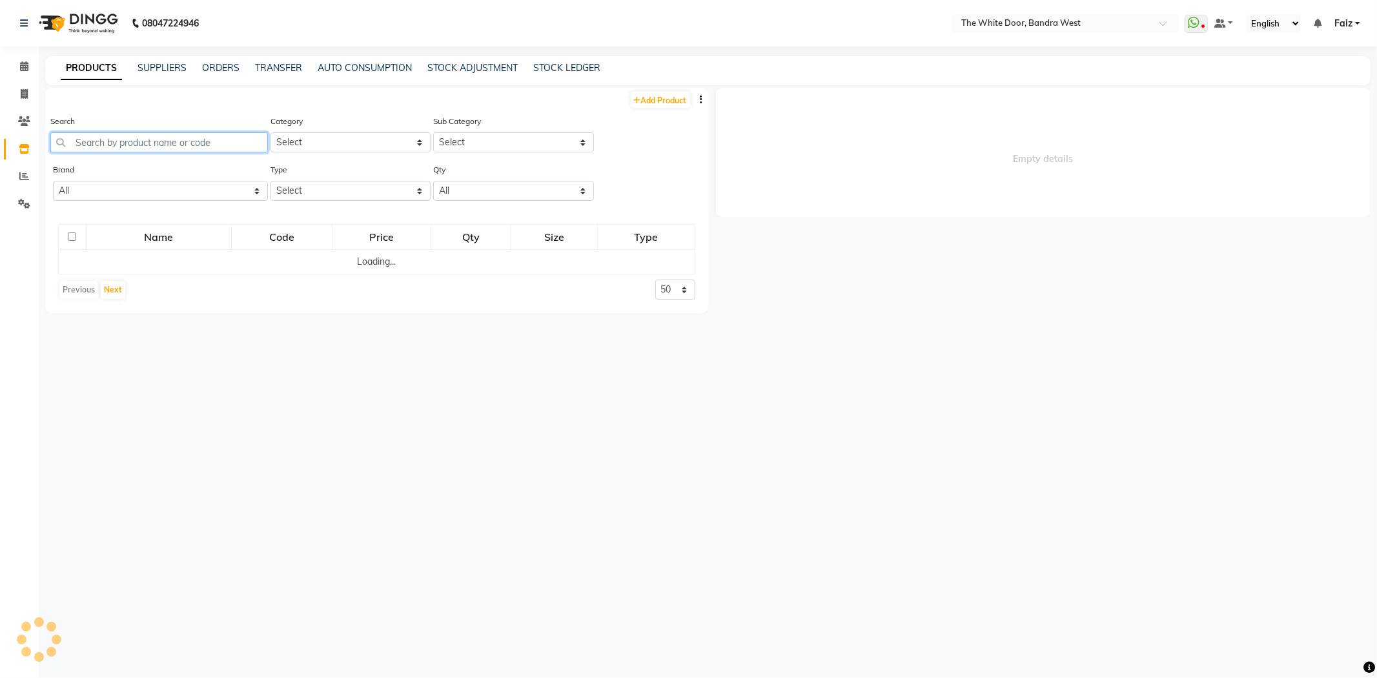
click at [88, 137] on input "text" at bounding box center [159, 142] width 218 height 20
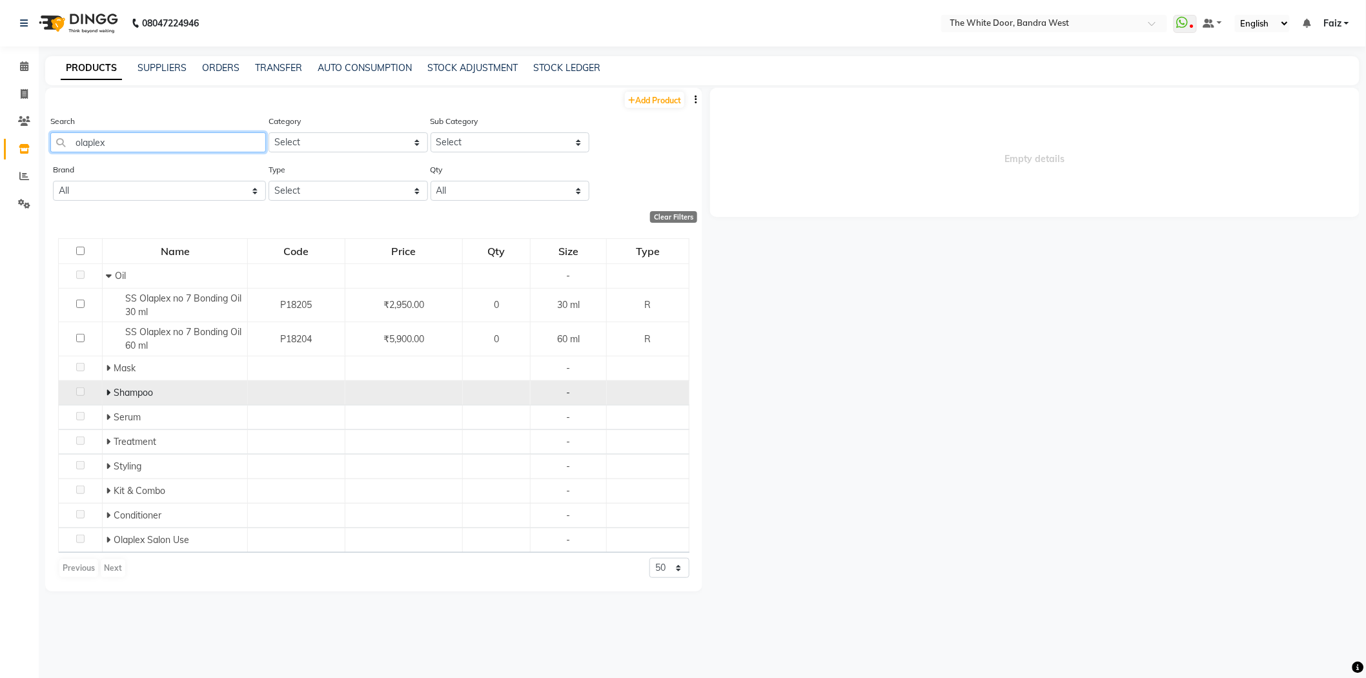
type input "olaplex"
click at [108, 397] on icon at bounding box center [108, 392] width 5 height 9
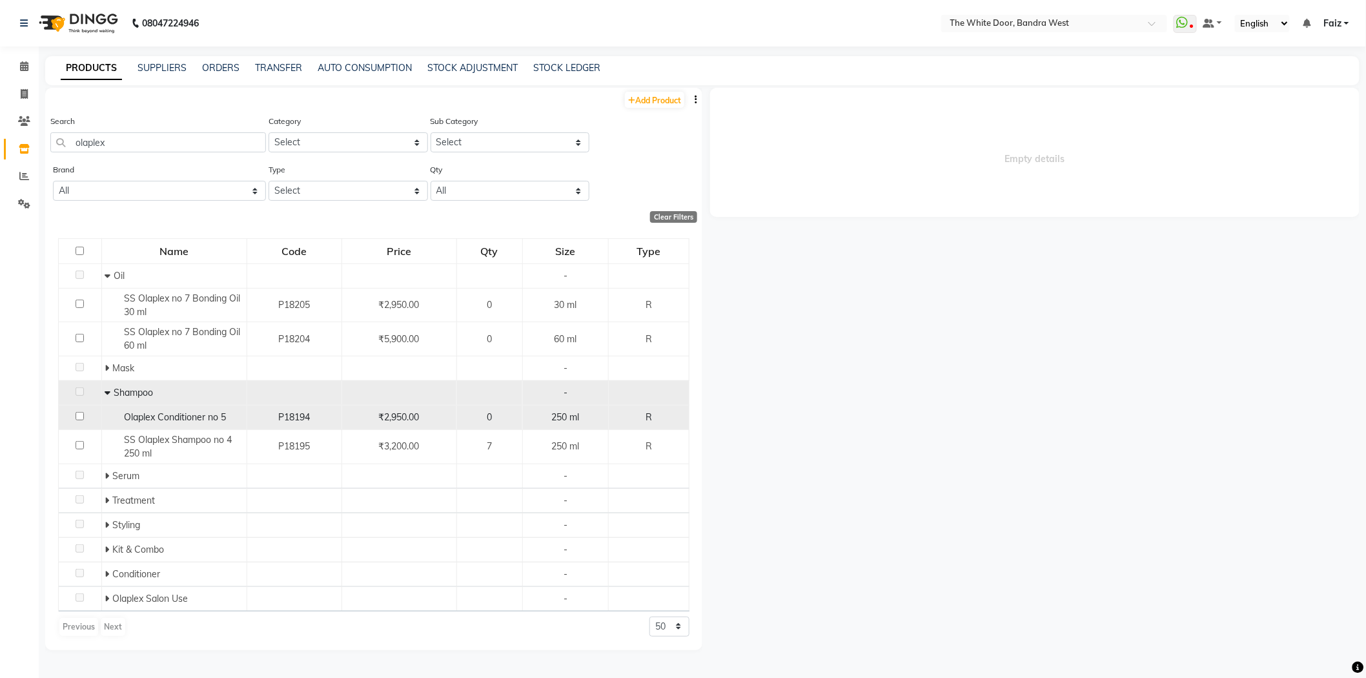
click at [179, 420] on span "Olaplex Conditioner no 5" at bounding box center [176, 417] width 102 height 12
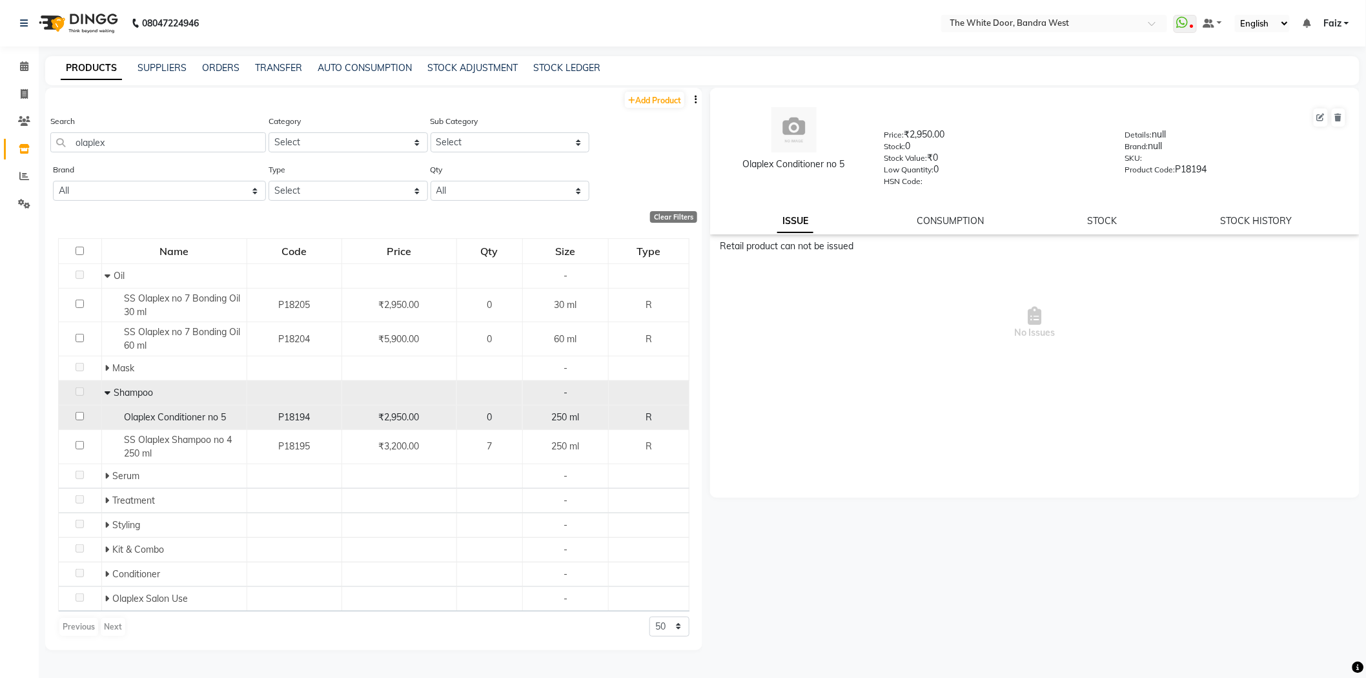
click at [177, 429] on td "Olaplex Conditioner no 5" at bounding box center [173, 417] width 145 height 25
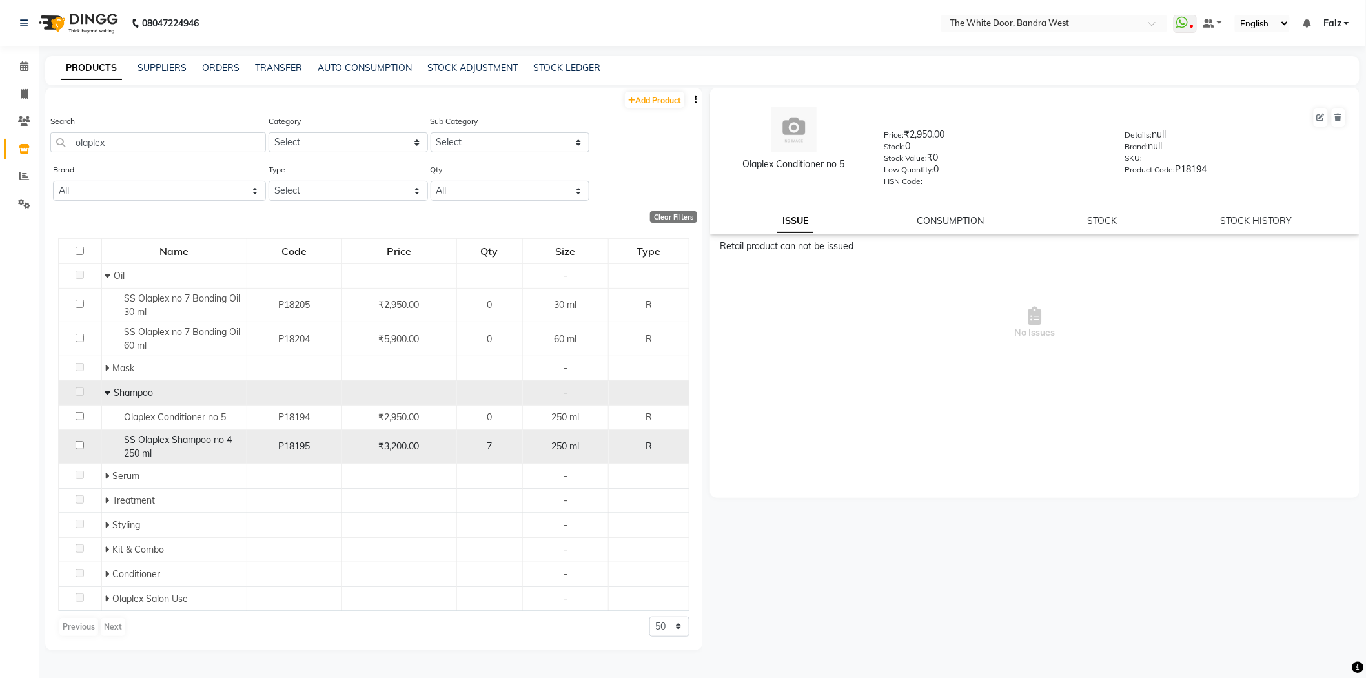
click at [177, 445] on span "SS Olaplex Shampoo no 4 250 ml" at bounding box center [179, 446] width 108 height 25
click at [254, 452] on div "P18195" at bounding box center [294, 447] width 84 height 14
click at [219, 452] on div "SS Olaplex Shampoo no 4 250 ml" at bounding box center [174, 446] width 138 height 27
click at [291, 451] on span "P18195" at bounding box center [294, 446] width 32 height 12
click at [183, 450] on div "SS Olaplex Shampoo no 4 250 ml" at bounding box center [174, 446] width 138 height 27
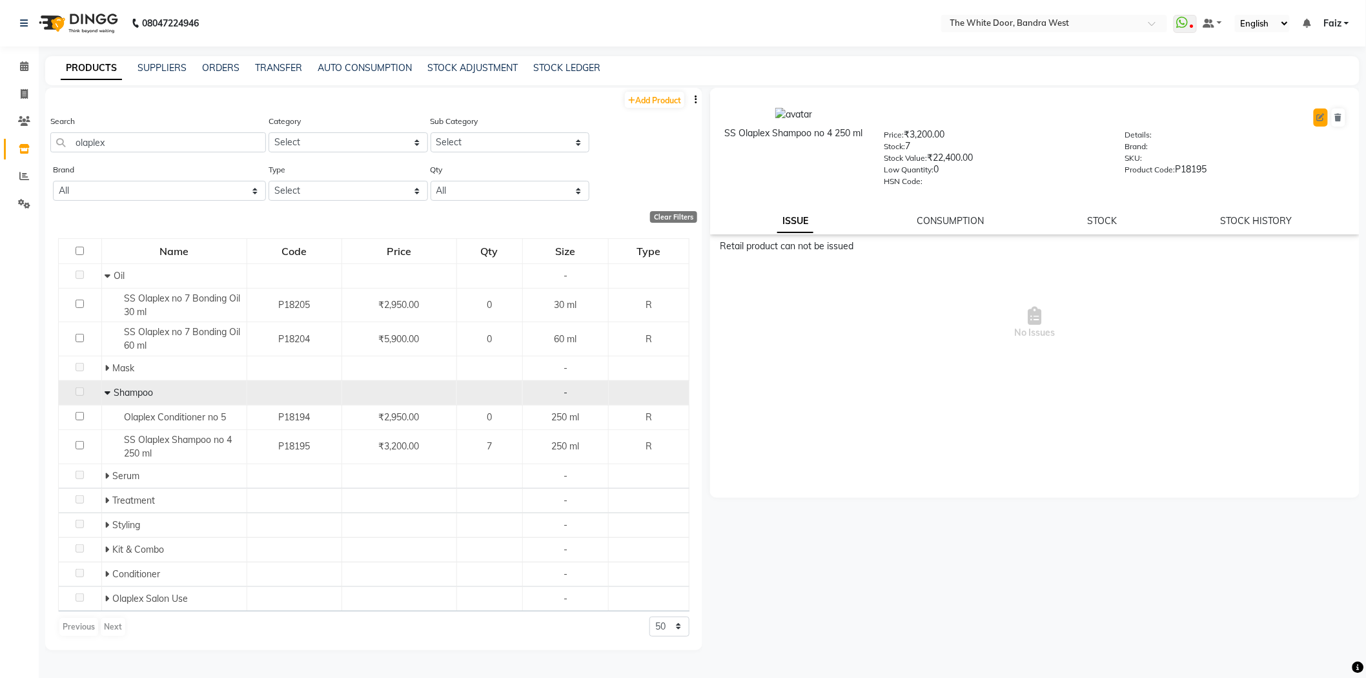
click at [1322, 121] on button at bounding box center [1320, 117] width 14 height 18
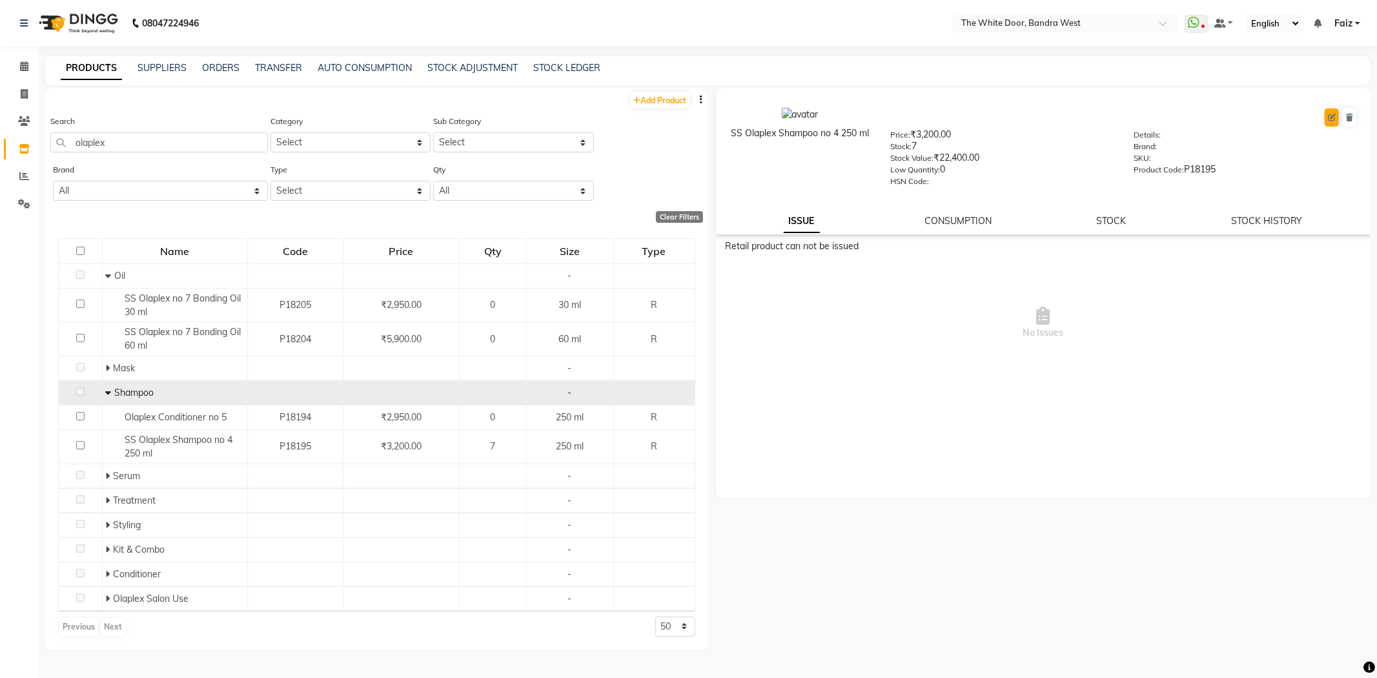
select select "R"
select select "475201100"
select select "true"
select select "1464"
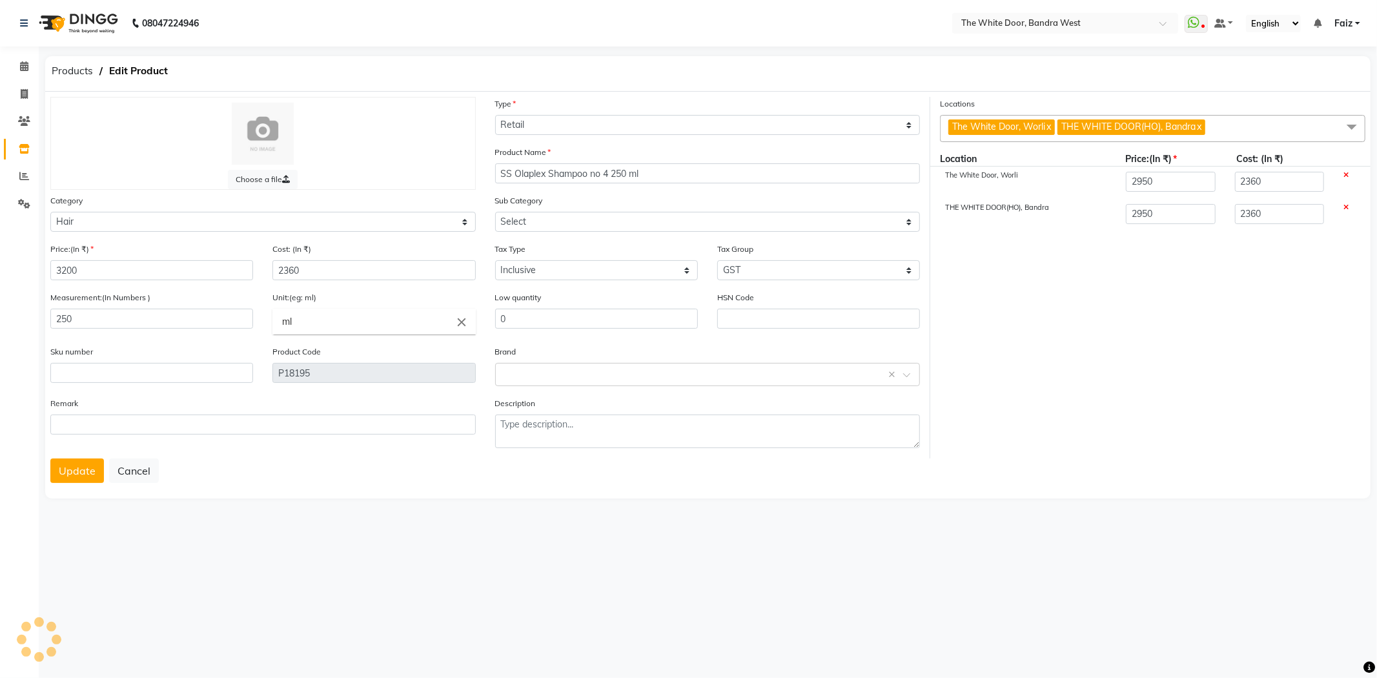
select select "475201101"
drag, startPoint x: 131, startPoint y: 276, endPoint x: 23, endPoint y: 278, distance: 108.4
click at [23, 278] on app-home "08047224946 Select Location × The White Door, Bandra West WhatsApp Status ✕ Sta…" at bounding box center [688, 260] width 1377 height 520
type input "2"
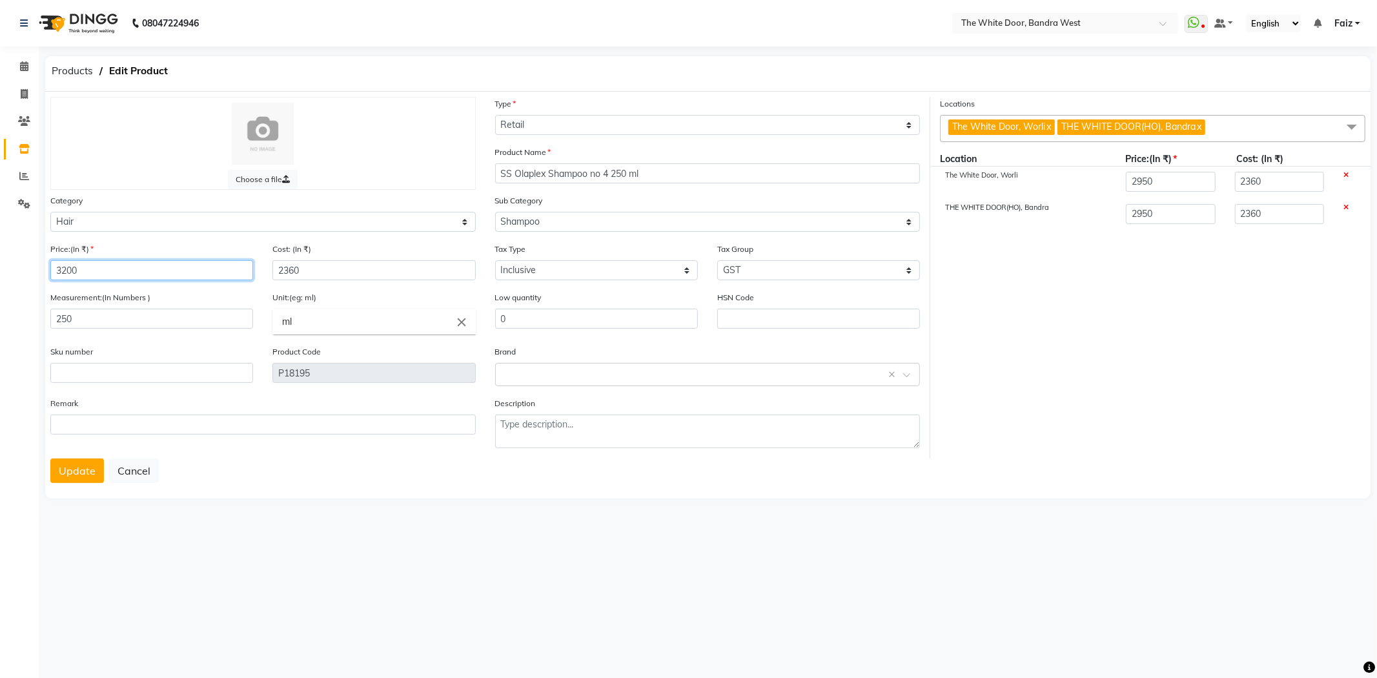
type input "2"
type input "29"
type input "295"
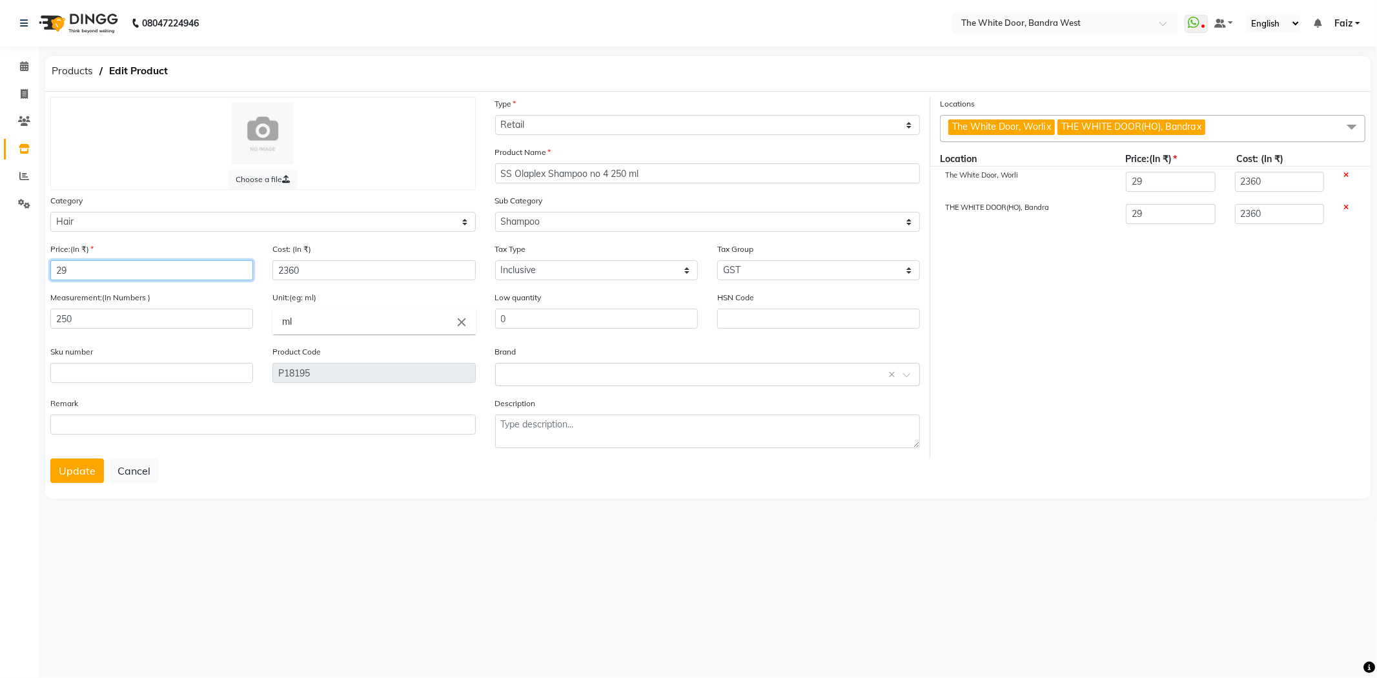
type input "295"
type input "2950"
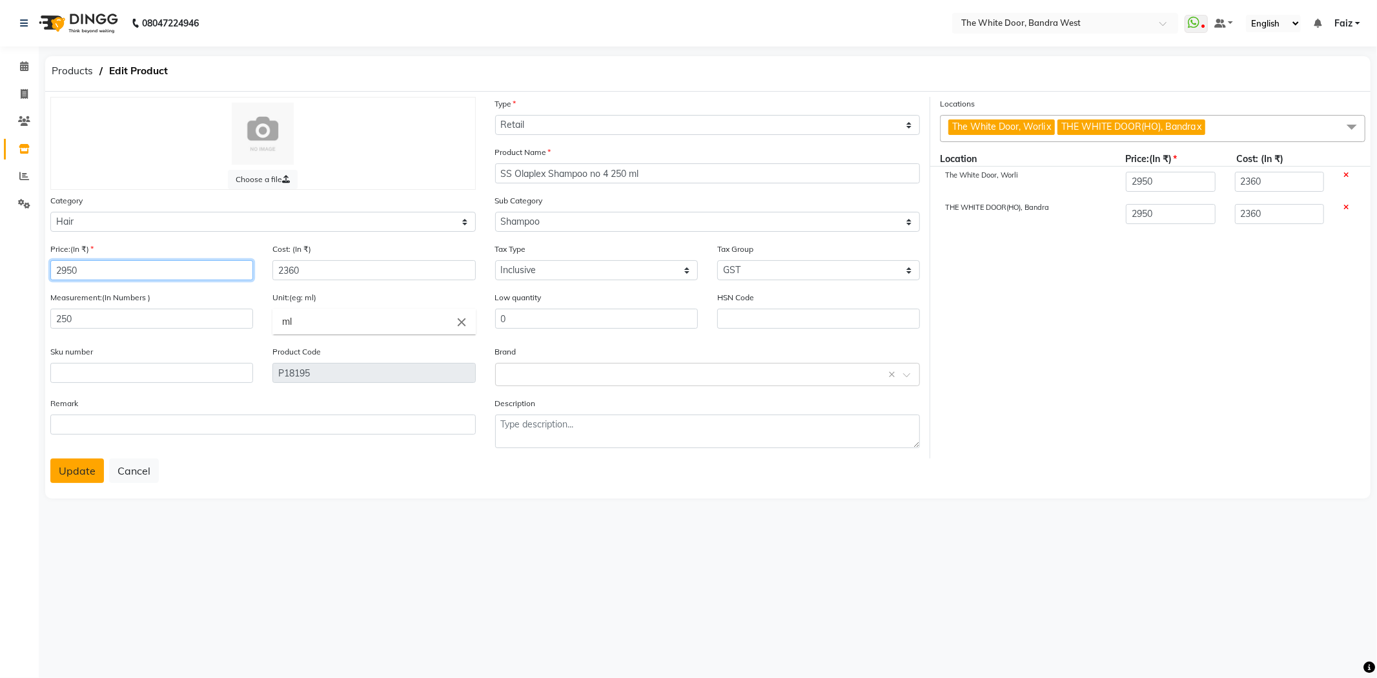
type input "2950"
click at [66, 465] on button "Update" at bounding box center [77, 470] width 54 height 25
